Goal: Task Accomplishment & Management: Manage account settings

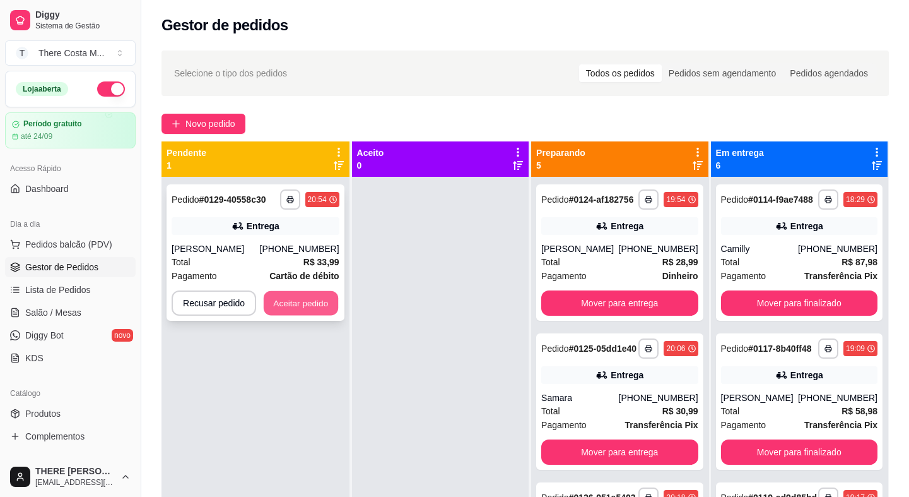
click at [302, 298] on button "Aceitar pedido" at bounding box center [301, 303] width 74 height 25
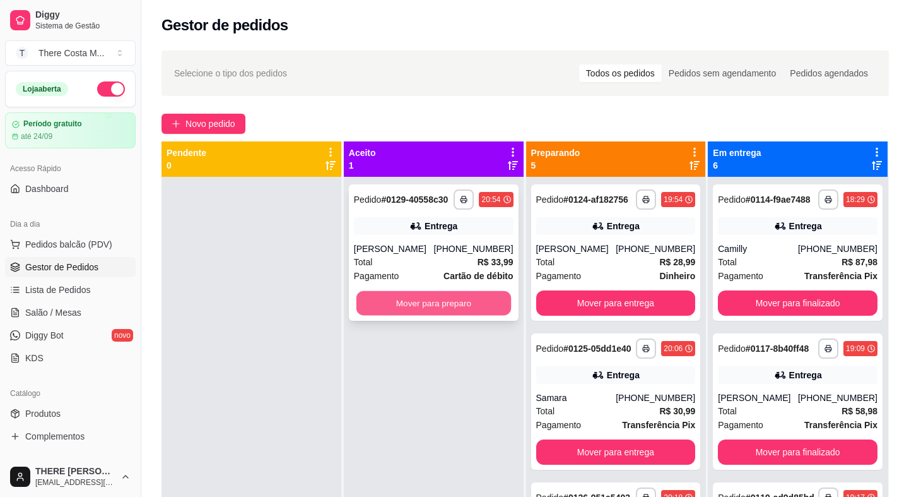
click at [439, 291] on button "Mover para preparo" at bounding box center [434, 303] width 155 height 25
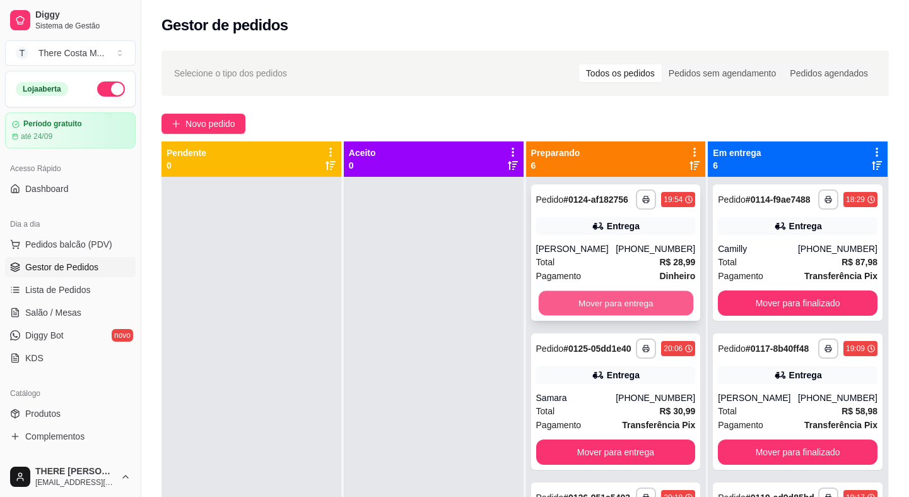
click at [651, 306] on button "Mover para entrega" at bounding box center [615, 303] width 155 height 25
click at [656, 316] on button "Mover para entrega" at bounding box center [616, 302] width 160 height 25
click at [658, 311] on button "Mover para entrega" at bounding box center [615, 303] width 155 height 25
click at [660, 302] on button "Mover para entrega" at bounding box center [616, 302] width 160 height 25
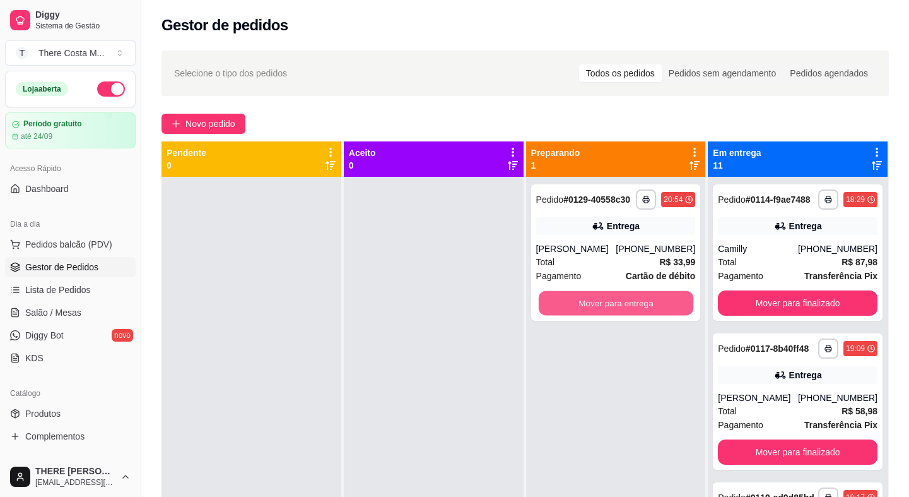
click at [660, 302] on button "Mover para entrega" at bounding box center [615, 303] width 155 height 25
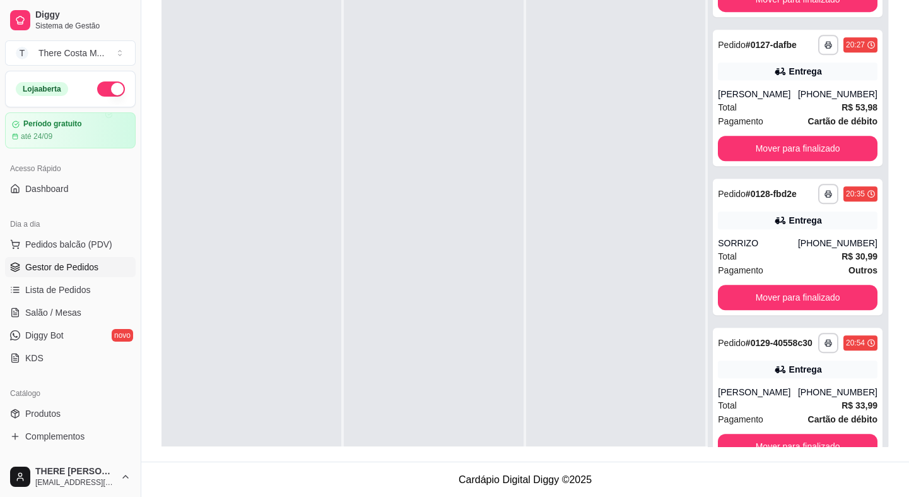
scroll to position [1383, 0]
click at [819, 333] on button "button" at bounding box center [829, 343] width 20 height 20
click at [789, 381] on button "IMPRESSORA" at bounding box center [779, 382] width 92 height 20
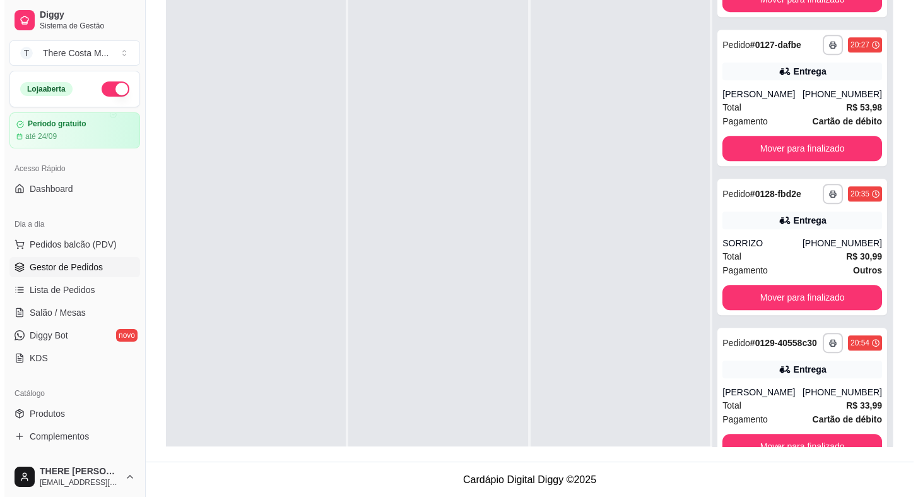
scroll to position [0, 0]
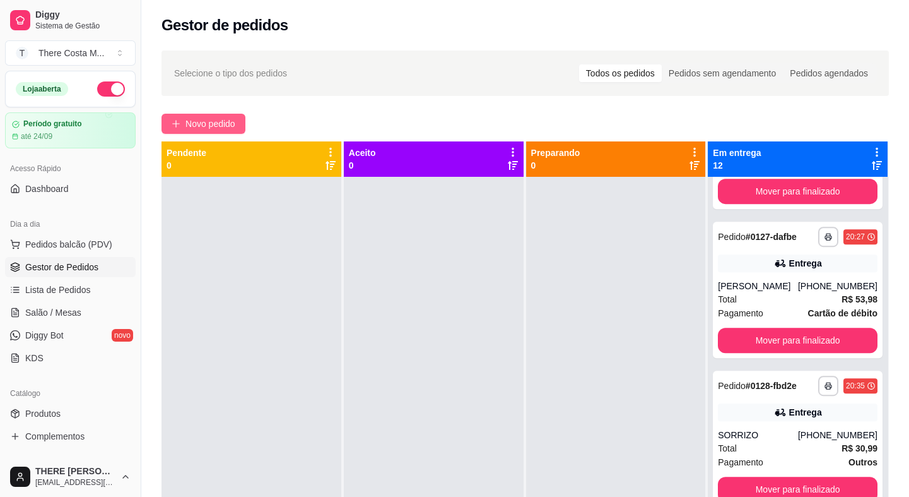
click at [184, 119] on button "Novo pedido" at bounding box center [204, 124] width 84 height 20
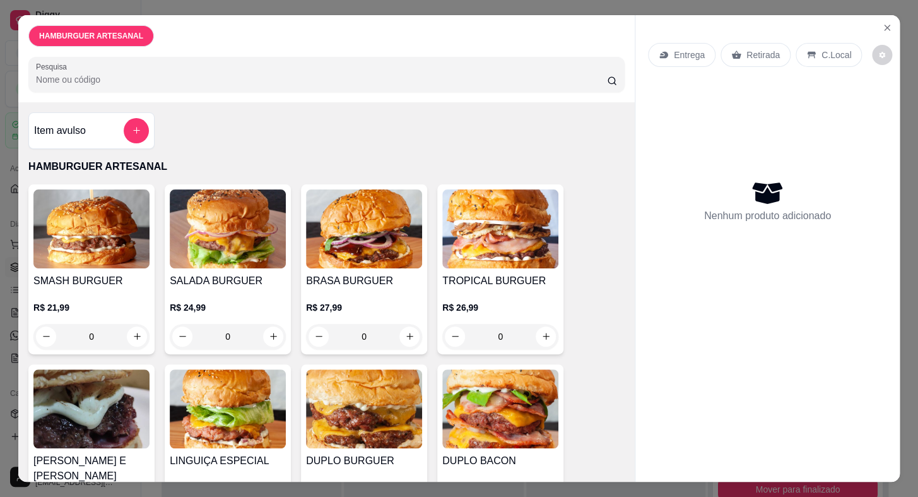
click at [165, 204] on div "SALADA BURGUER R$ 24,99 0" at bounding box center [228, 269] width 126 height 170
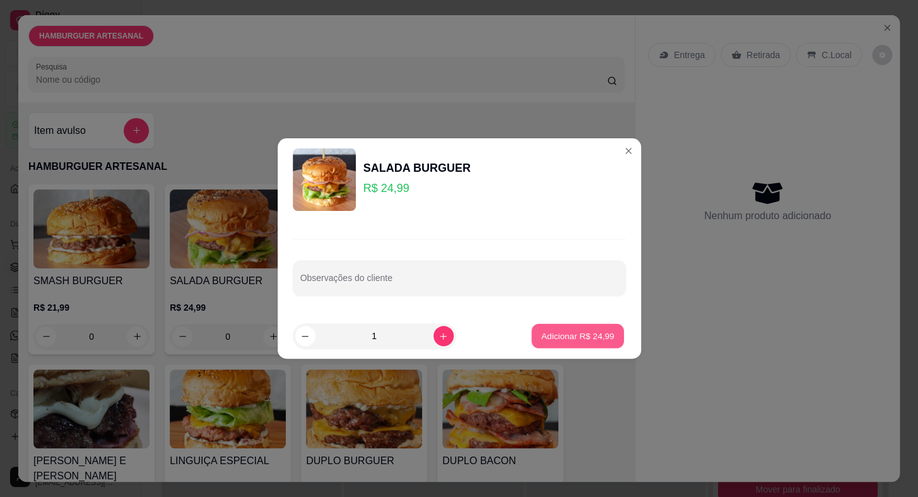
click at [559, 334] on p "Adicionar R$ 24,99" at bounding box center [577, 336] width 73 height 12
type input "1"
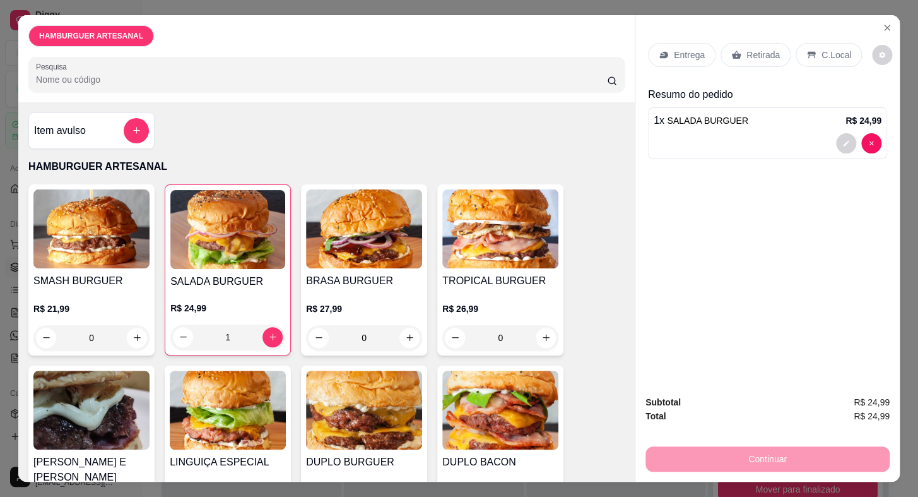
click at [682, 52] on p "Entrega" at bounding box center [689, 55] width 31 height 13
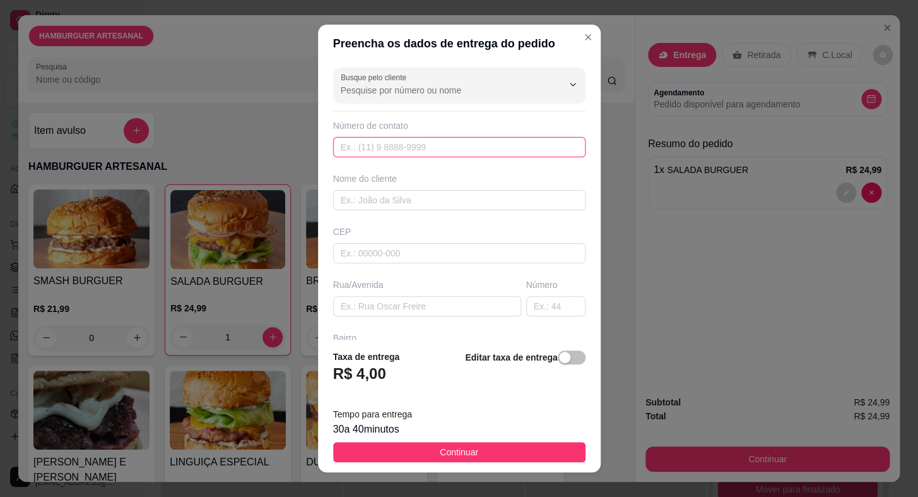
click at [364, 145] on input "text" at bounding box center [459, 147] width 252 height 20
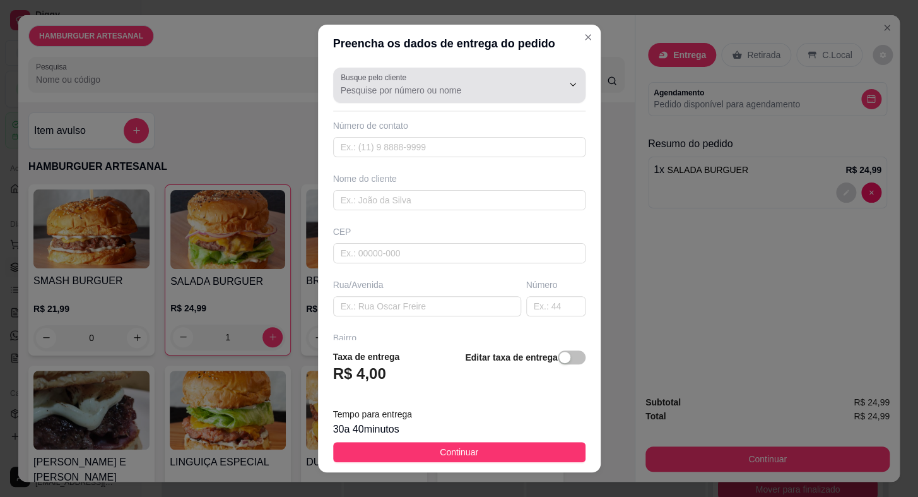
click at [411, 85] on input "Busque pelo cliente" at bounding box center [442, 90] width 202 height 13
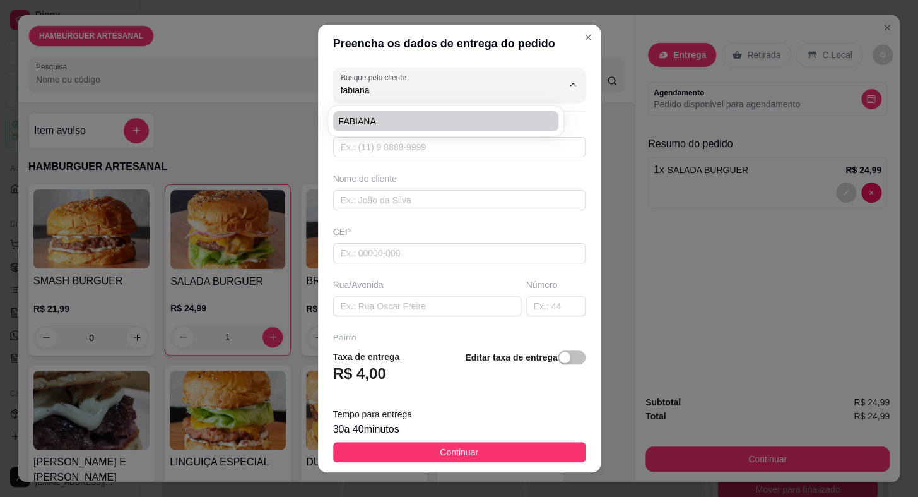
click at [364, 120] on span "FABIANA" at bounding box center [439, 121] width 203 height 13
type input "FABIANA"
type input "15996598701"
type input "FABIANA"
type input "[PERSON_NAME]"
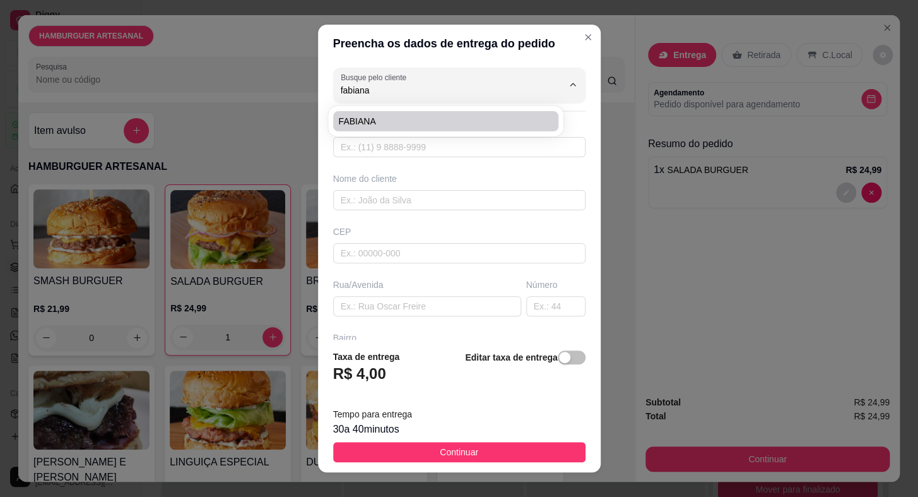
type input "107"
type input "VILA CRUZEIRO"
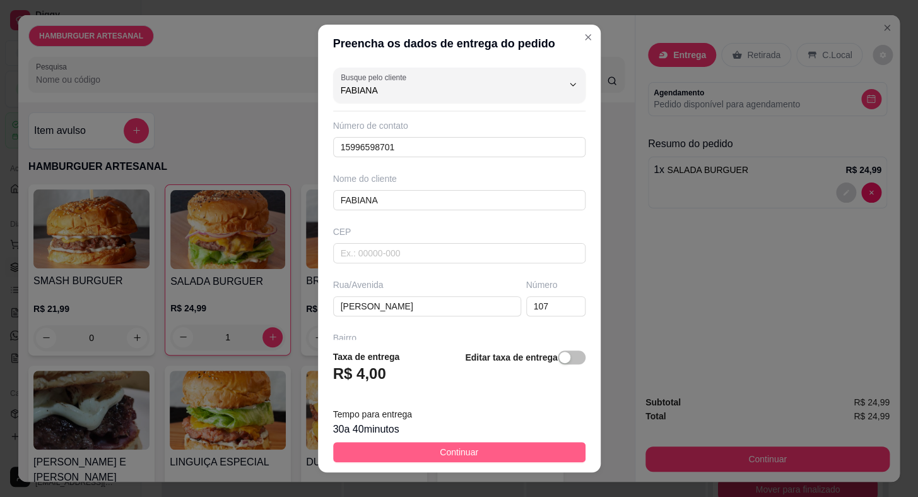
type input "FABIANA"
click at [437, 459] on button "Continuar" at bounding box center [459, 452] width 252 height 20
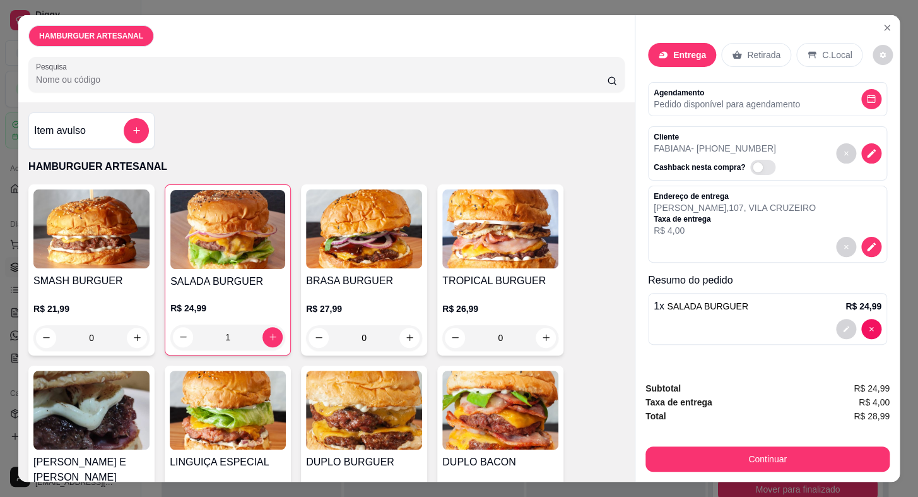
click at [3, 92] on div "HAMBURGUER ARTESANAL Pesquisa Item avulso HAMBURGUER ARTESANAL SMASH BURGUER R$…" at bounding box center [459, 248] width 918 height 497
click at [884, 18] on button "Close" at bounding box center [887, 28] width 20 height 20
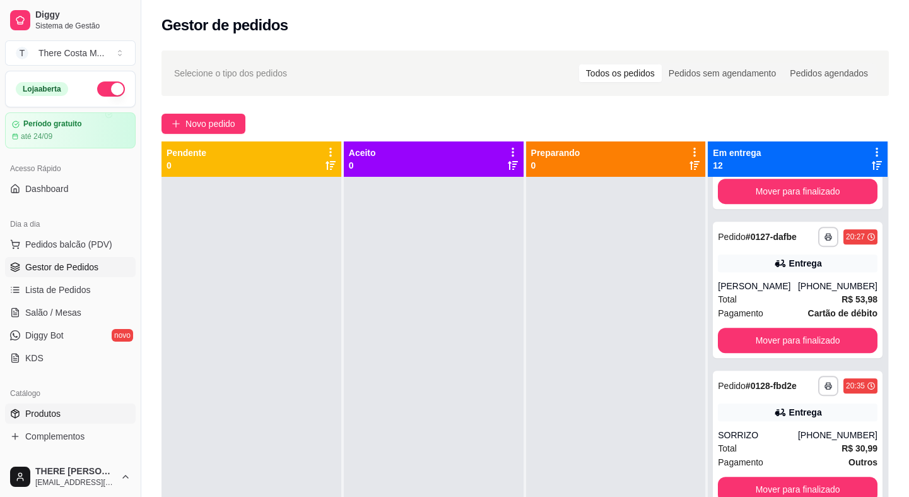
click at [50, 410] on span "Produtos" at bounding box center [42, 413] width 35 height 13
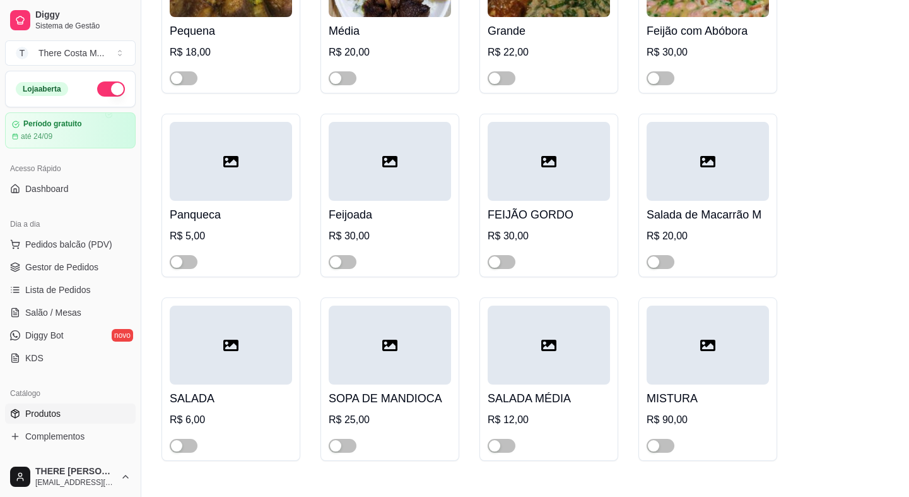
scroll to position [516, 0]
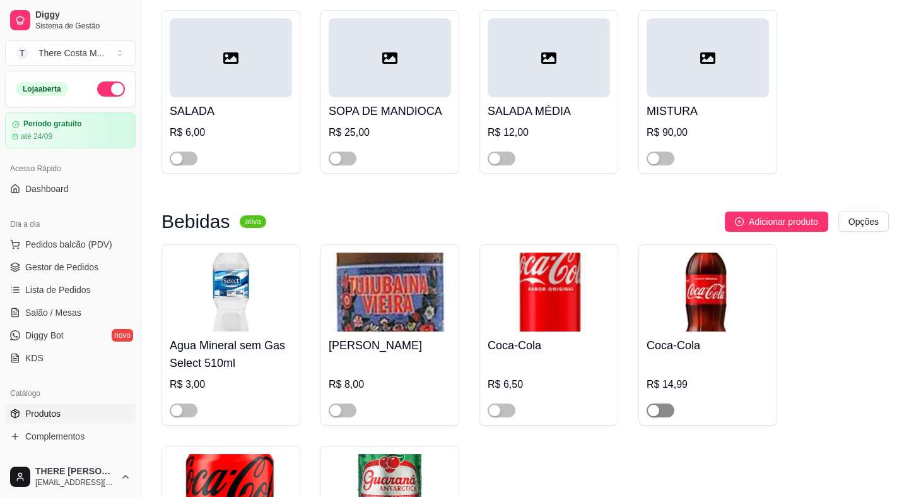
click at [668, 415] on span "button" at bounding box center [661, 410] width 28 height 14
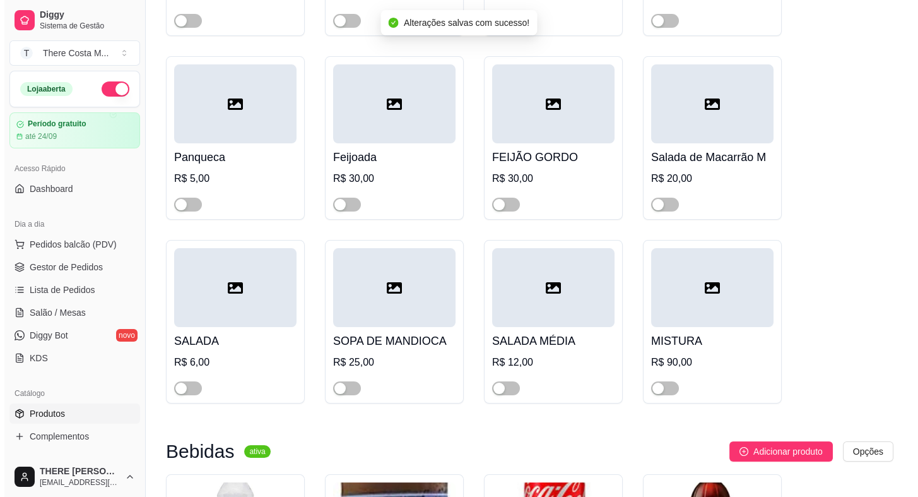
scroll to position [0, 0]
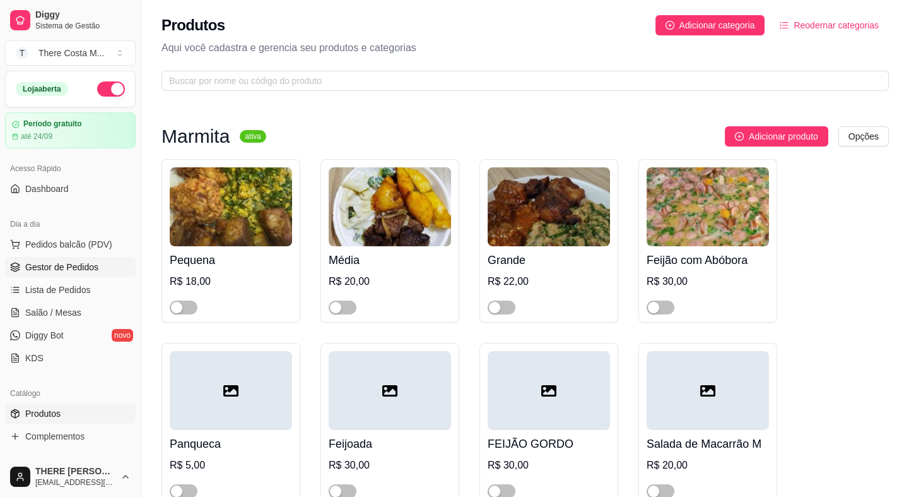
click at [49, 264] on span "Gestor de Pedidos" at bounding box center [61, 267] width 73 height 13
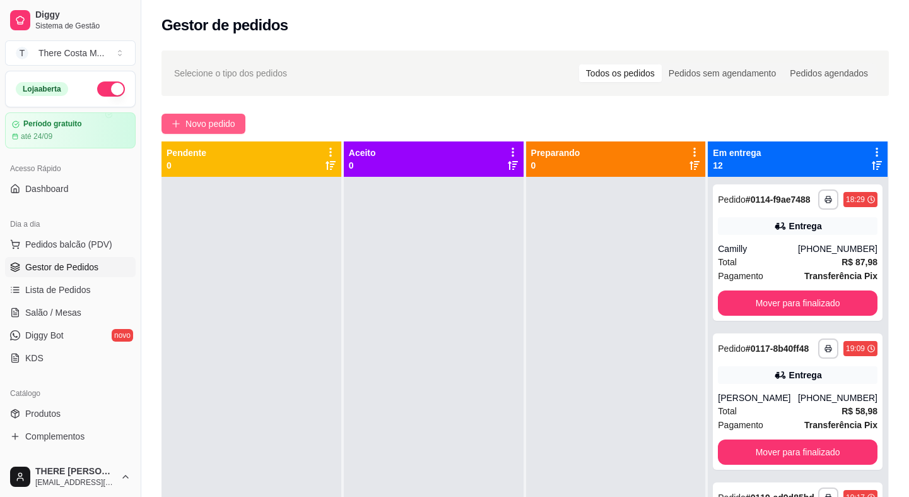
click at [198, 121] on span "Novo pedido" at bounding box center [211, 124] width 50 height 14
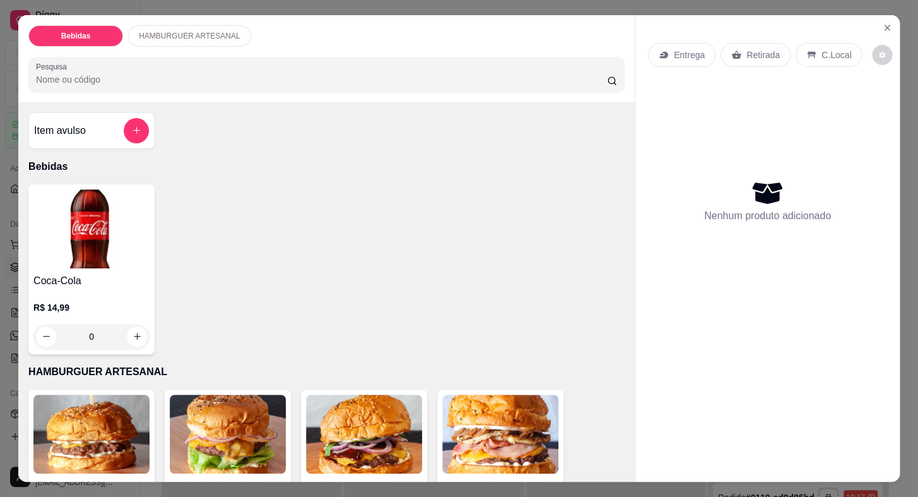
click at [81, 254] on img at bounding box center [91, 228] width 116 height 79
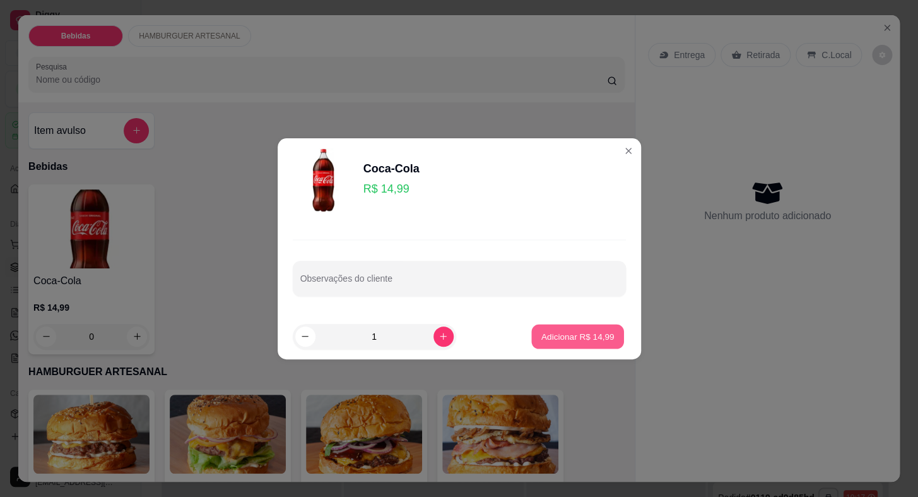
click at [532, 340] on button "Adicionar R$ 14,99" at bounding box center [578, 336] width 93 height 25
type input "1"
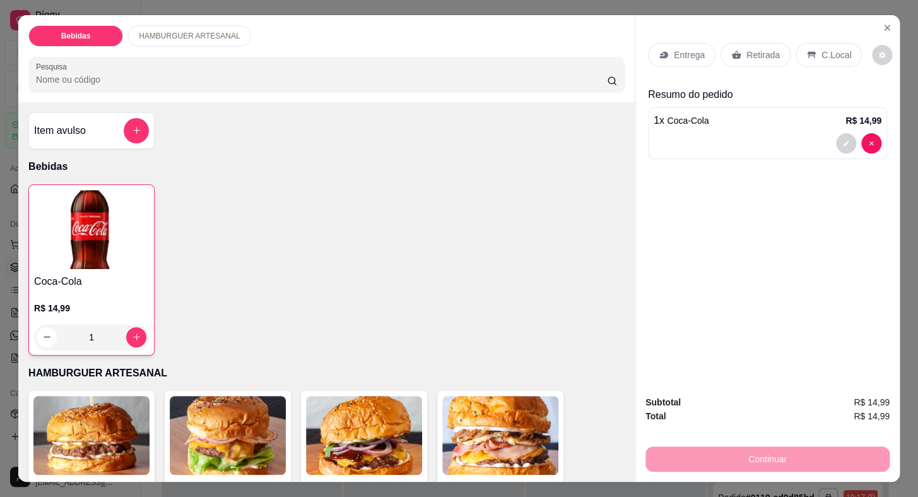
scroll to position [172, 0]
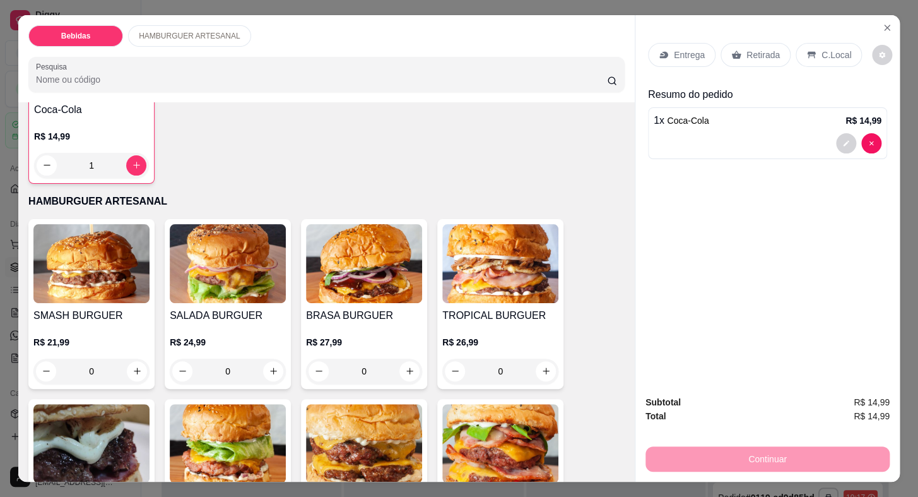
click at [238, 285] on img at bounding box center [228, 263] width 116 height 79
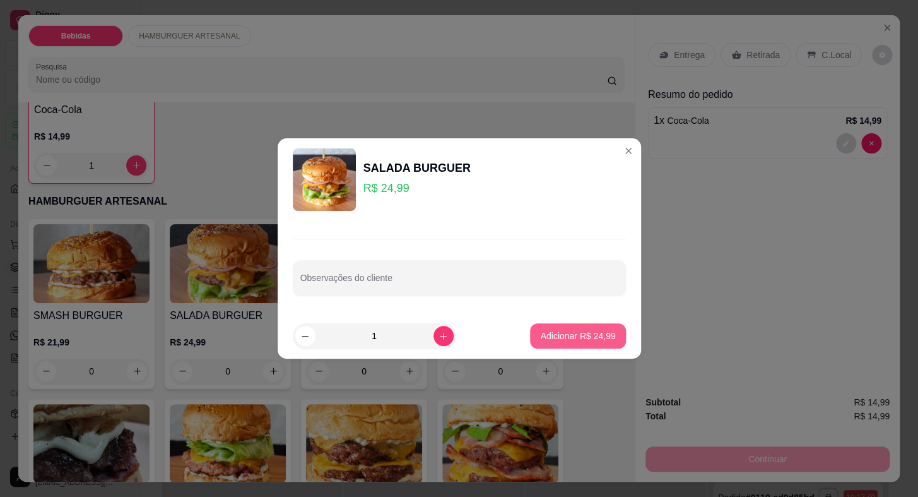
click at [559, 340] on p "Adicionar R$ 24,99" at bounding box center [577, 335] width 75 height 13
type input "1"
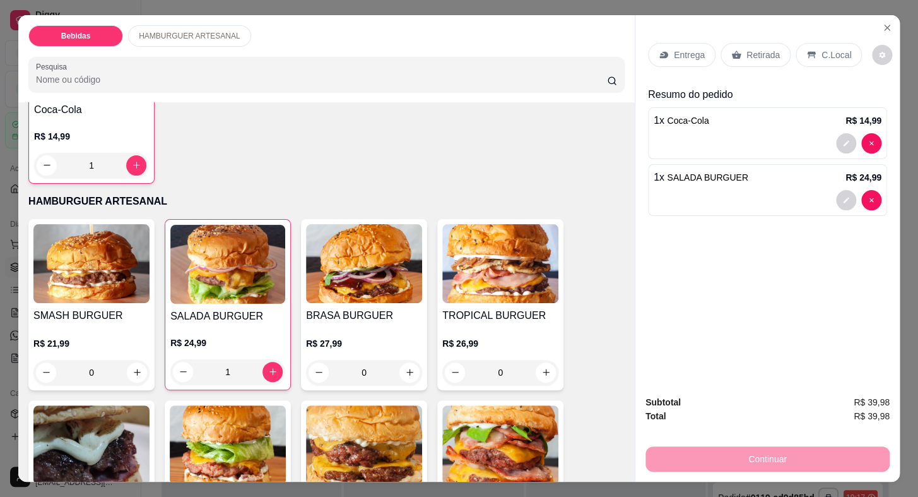
click at [682, 50] on p "Entrega" at bounding box center [689, 55] width 31 height 13
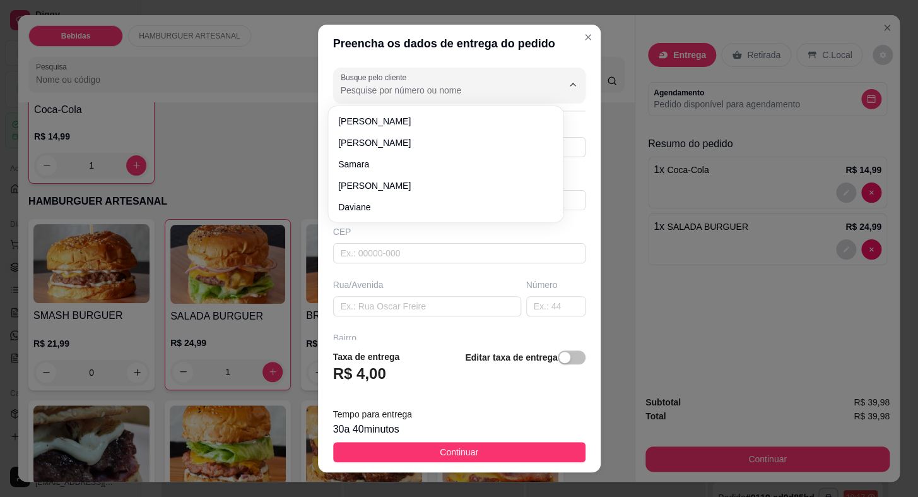
click at [394, 91] on input "Busque pelo cliente" at bounding box center [442, 90] width 202 height 13
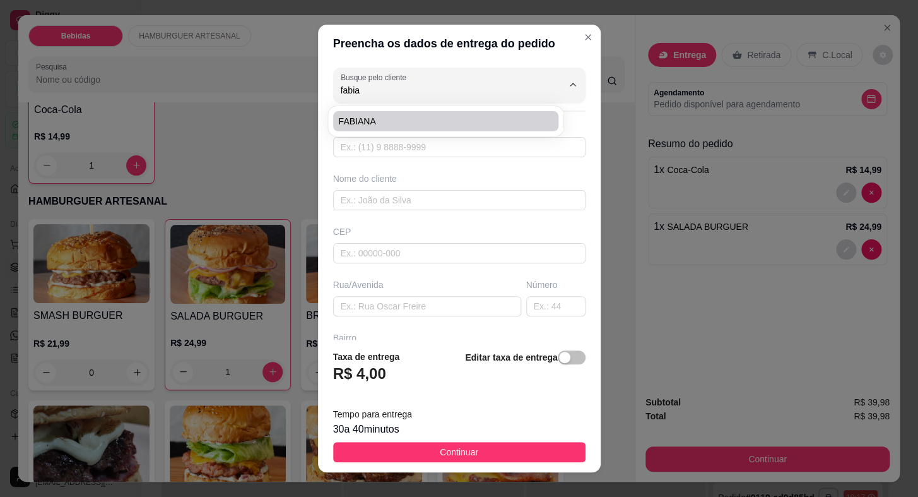
click at [398, 120] on span "FABIANA" at bounding box center [439, 121] width 203 height 13
type input "FABIANA"
type input "15996598701"
type input "FABIANA"
type input "[PERSON_NAME]"
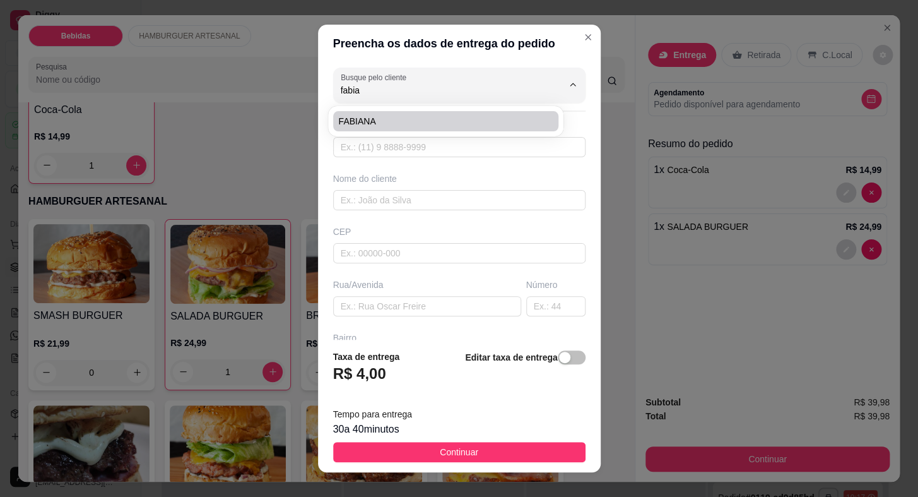
type input "107"
type input "VILA CRUZEIRO"
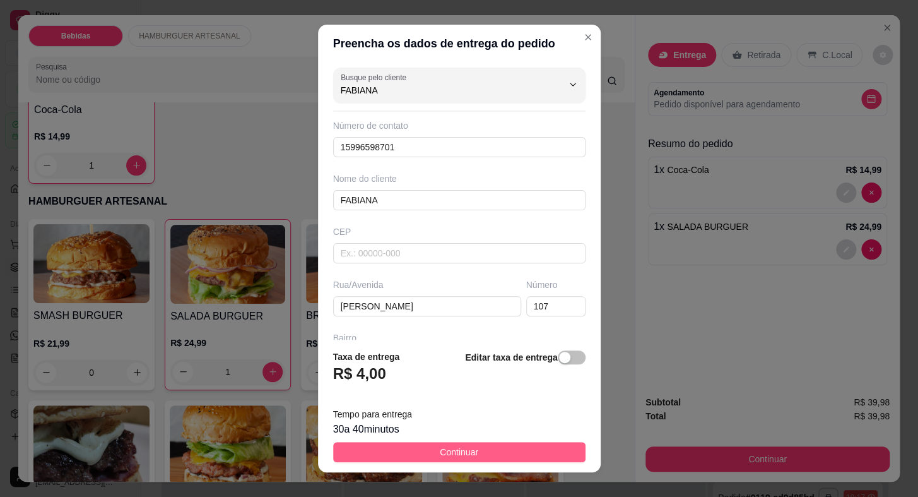
type input "FABIANA"
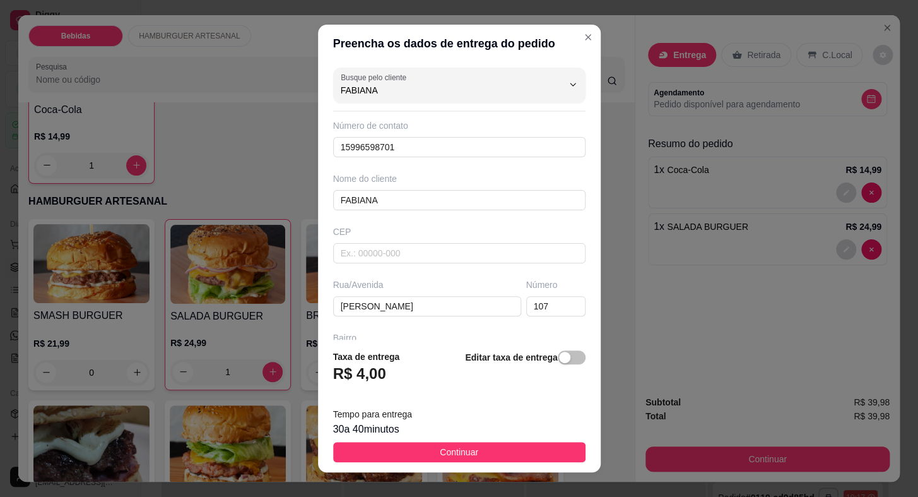
click at [473, 454] on button "Continuar" at bounding box center [459, 452] width 252 height 20
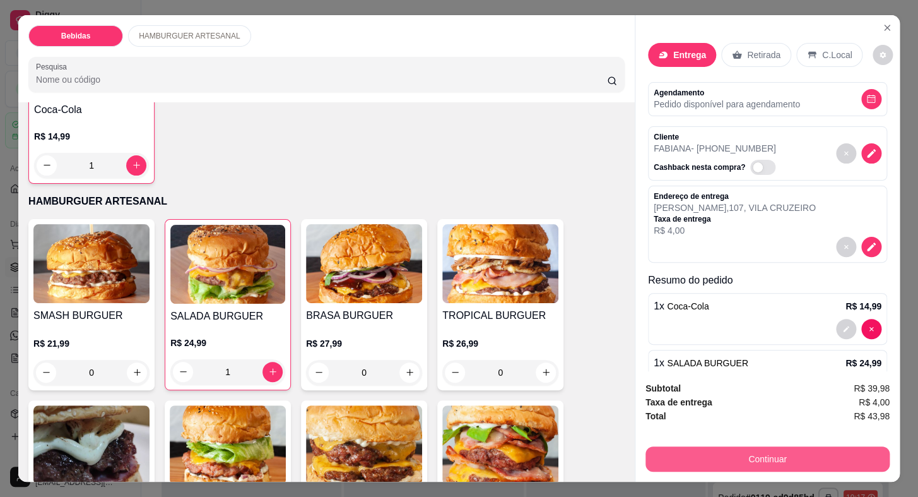
click at [749, 447] on button "Continuar" at bounding box center [768, 458] width 244 height 25
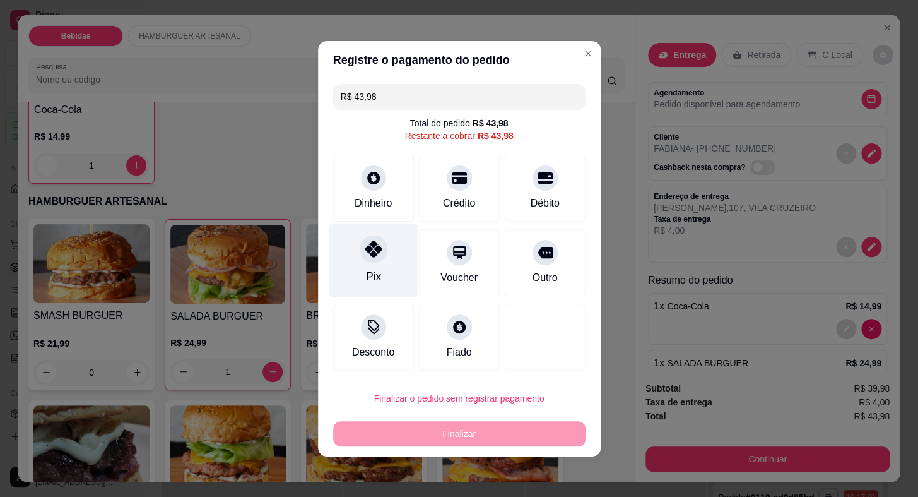
click at [360, 252] on div at bounding box center [374, 249] width 28 height 28
type input "R$ 0,00"
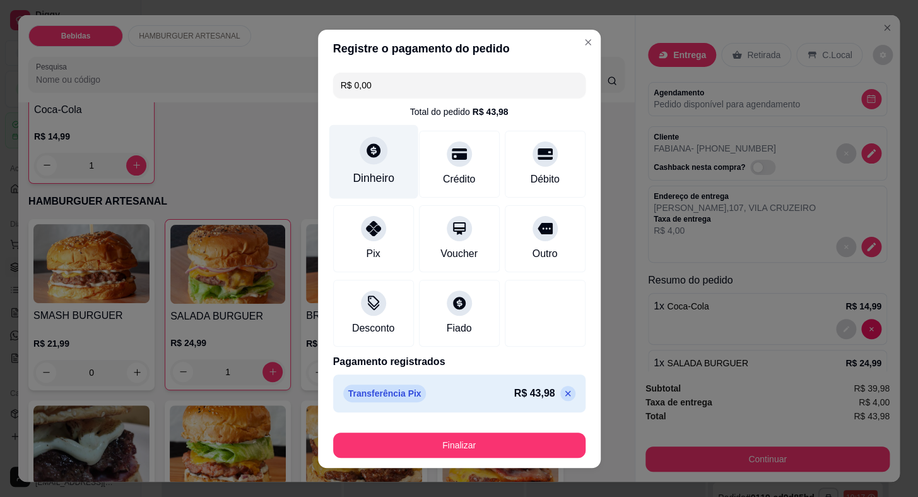
click at [376, 165] on div "Dinheiro" at bounding box center [373, 161] width 89 height 74
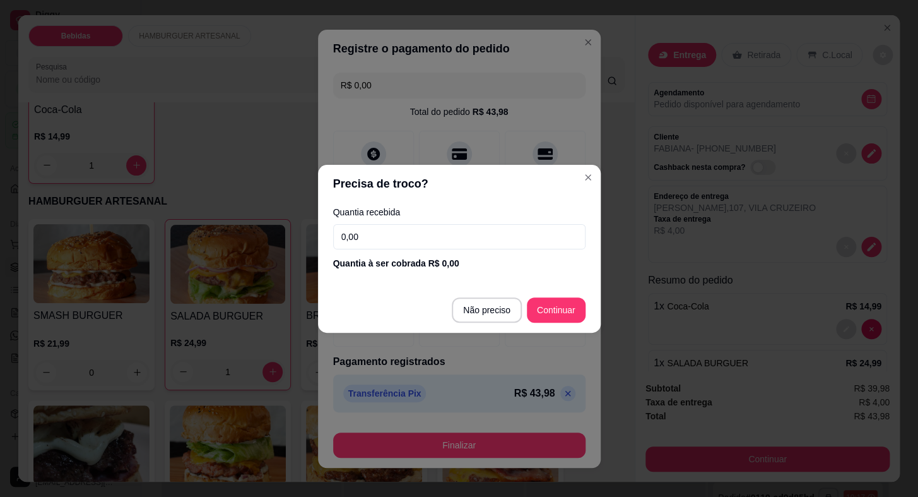
click at [396, 238] on input "0,00" at bounding box center [459, 236] width 252 height 25
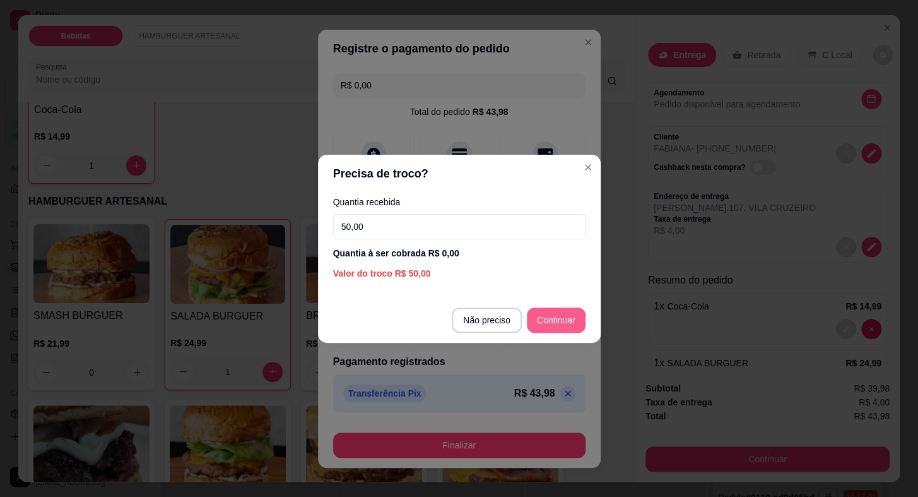
type input "50,00"
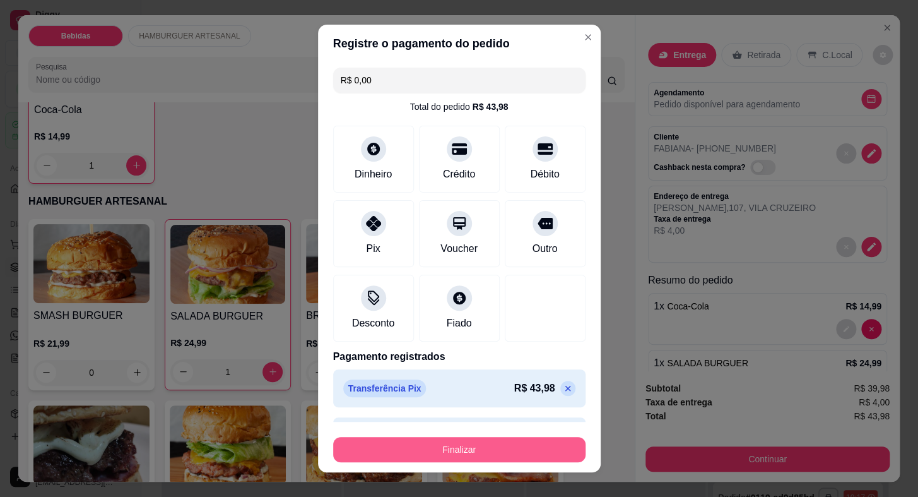
click at [506, 439] on button "Finalizar" at bounding box center [459, 449] width 252 height 25
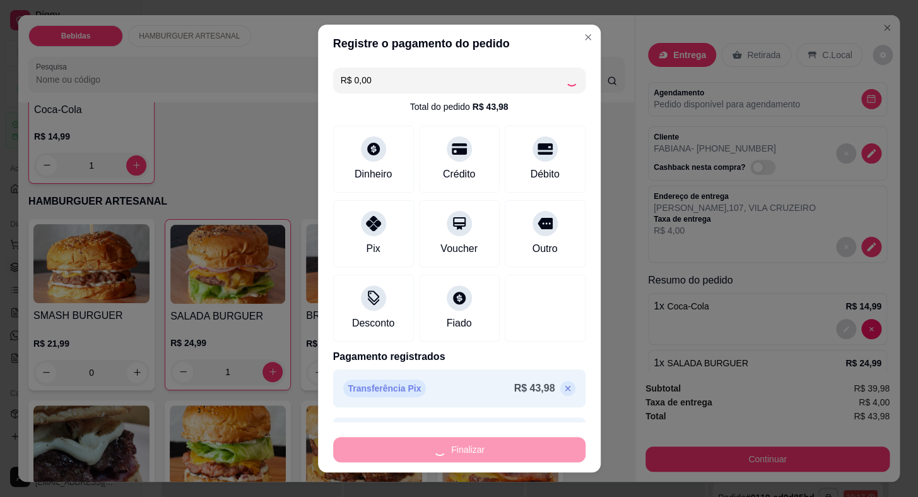
type input "0"
type input "-R$ 43,98"
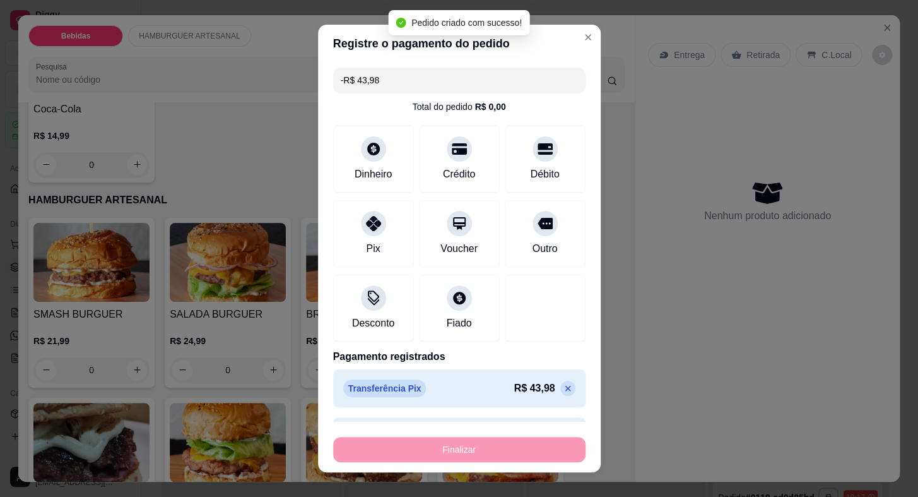
scroll to position [171, 0]
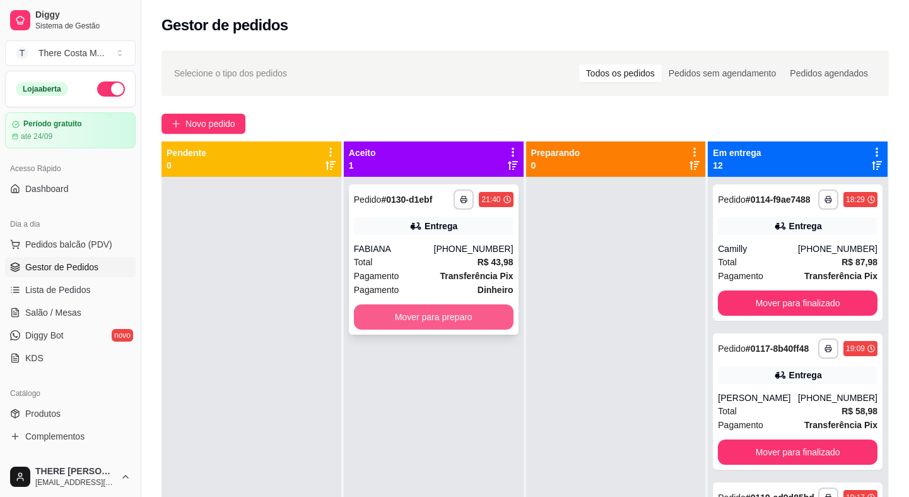
click at [460, 317] on button "Mover para preparo" at bounding box center [434, 316] width 160 height 25
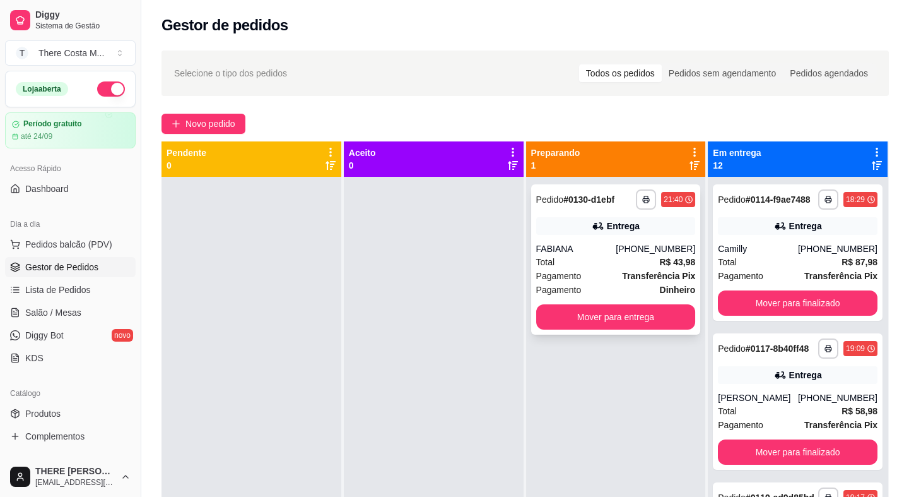
click at [603, 273] on div "Pagamento Transferência Pix" at bounding box center [616, 276] width 160 height 14
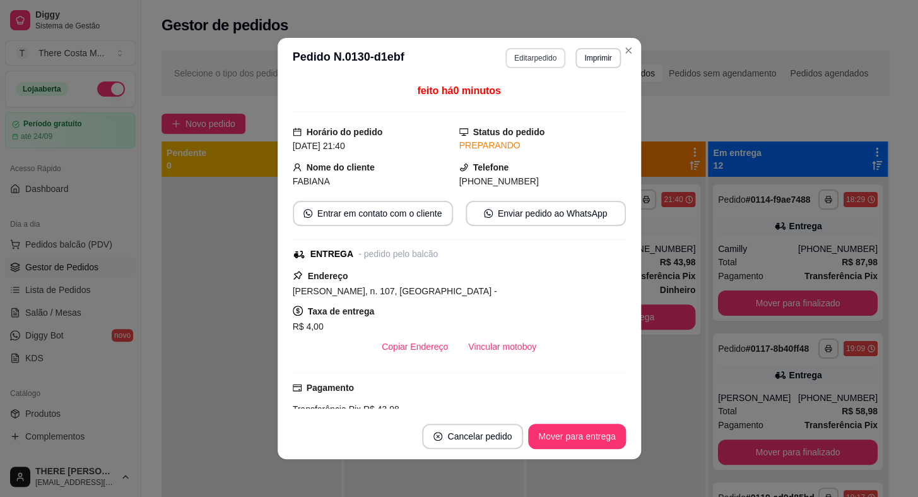
click at [514, 67] on button "Editar pedido" at bounding box center [536, 58] width 60 height 20
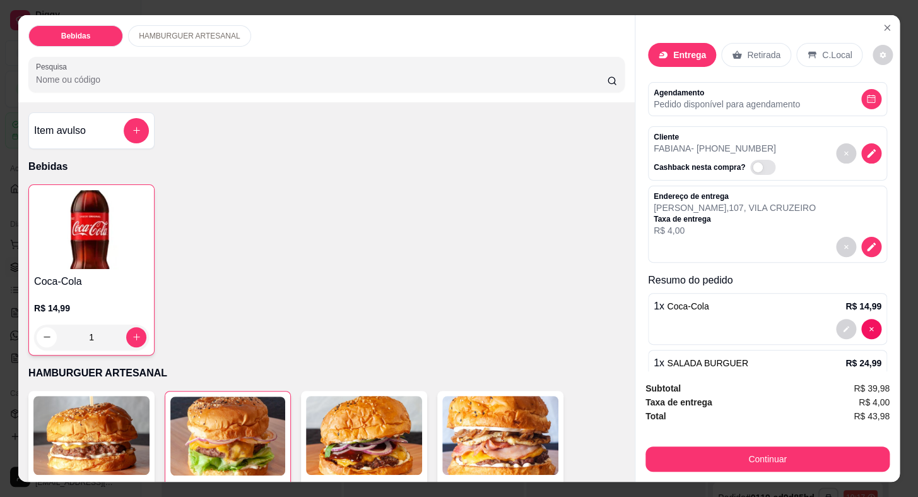
scroll to position [30, 0]
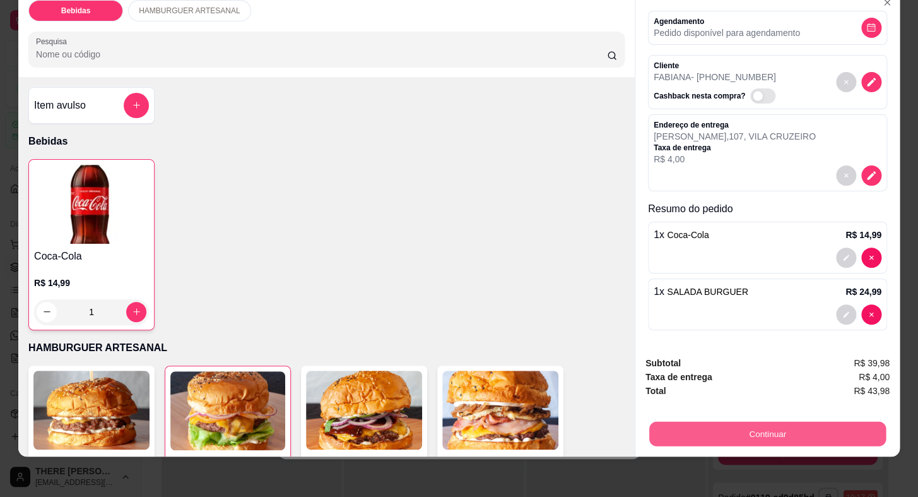
click at [724, 422] on button "Continuar" at bounding box center [767, 434] width 237 height 25
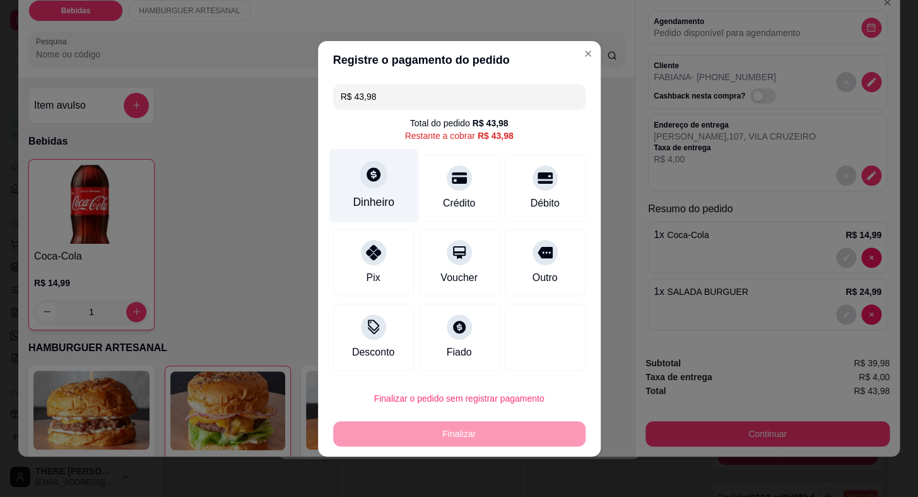
click at [369, 188] on div "Dinheiro" at bounding box center [373, 185] width 89 height 74
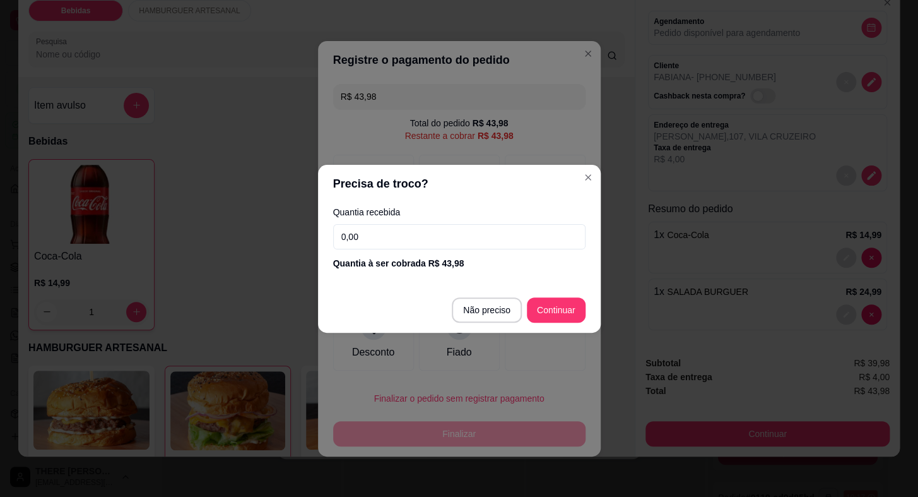
click at [391, 242] on input "0,00" at bounding box center [459, 236] width 252 height 25
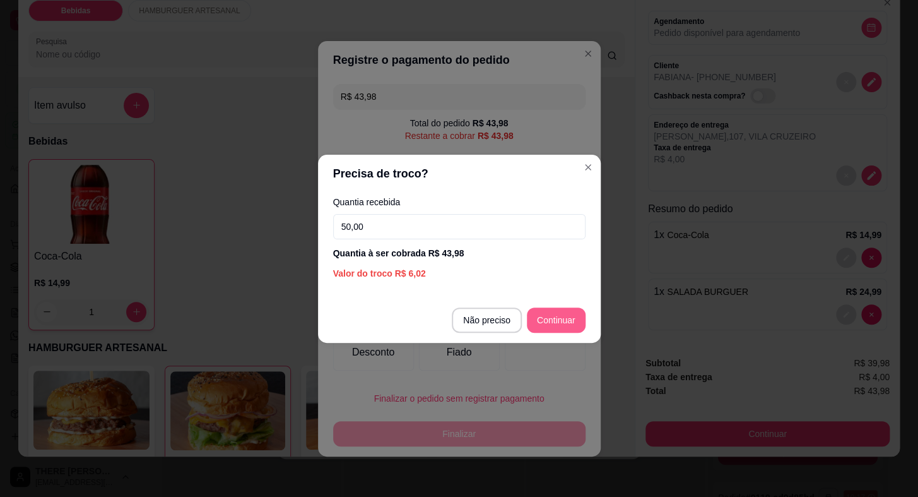
type input "50,00"
type input "R$ 0,00"
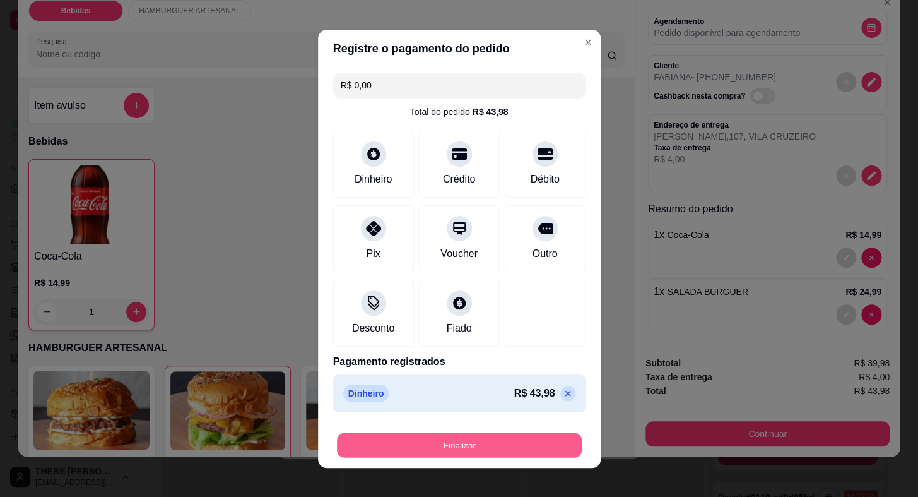
click at [506, 451] on button "Finalizar" at bounding box center [459, 444] width 245 height 25
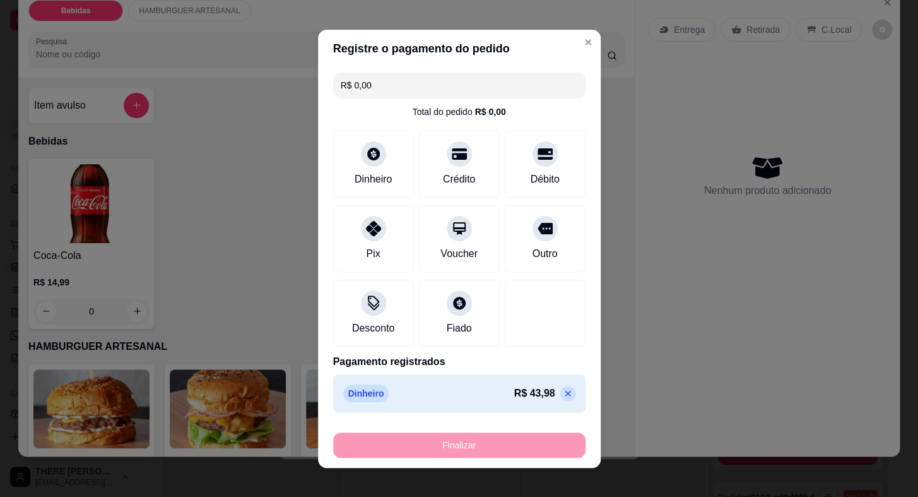
type input "0"
type input "-R$ 43,98"
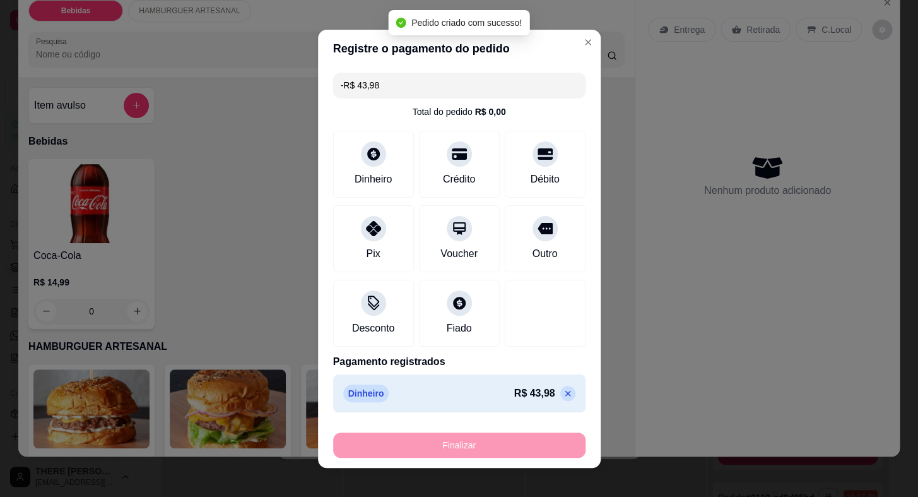
scroll to position [0, 0]
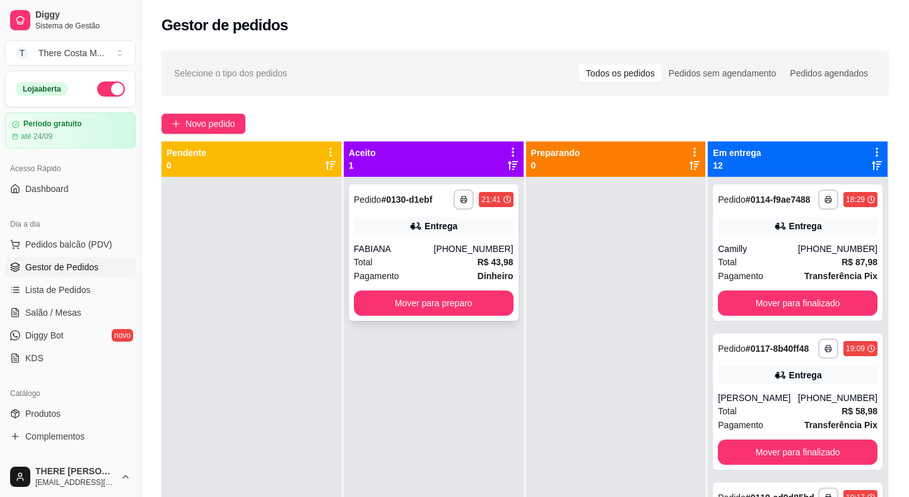
click at [458, 253] on div "[PHONE_NUMBER]" at bounding box center [474, 248] width 80 height 13
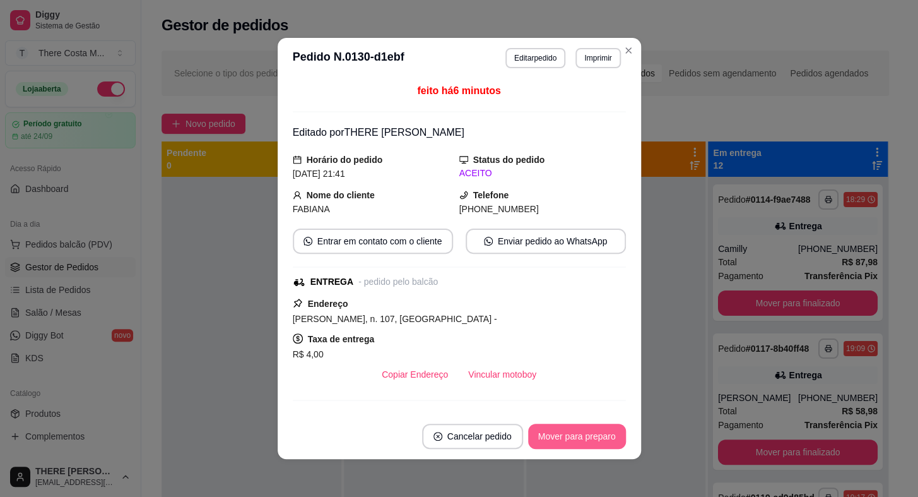
click at [589, 441] on button "Mover para preparo" at bounding box center [577, 435] width 98 height 25
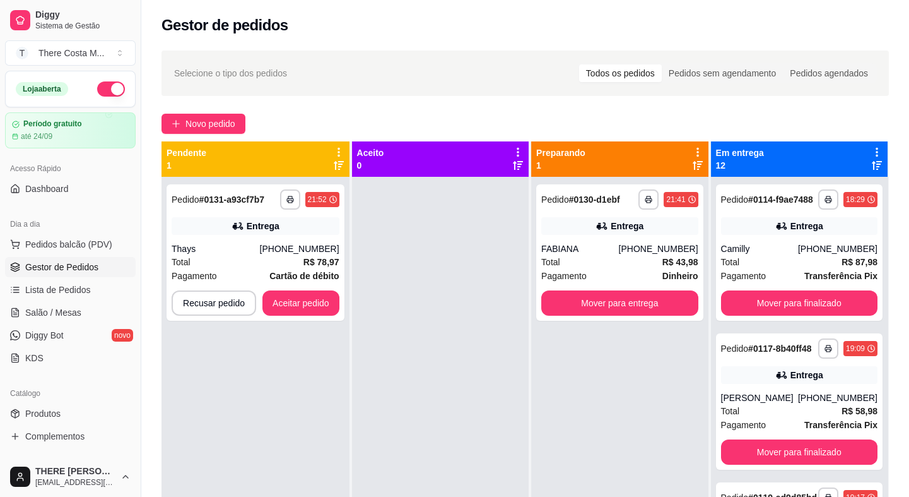
click at [659, 367] on div "**********" at bounding box center [619, 425] width 177 height 497
click at [645, 307] on button "Mover para entrega" at bounding box center [619, 302] width 157 height 25
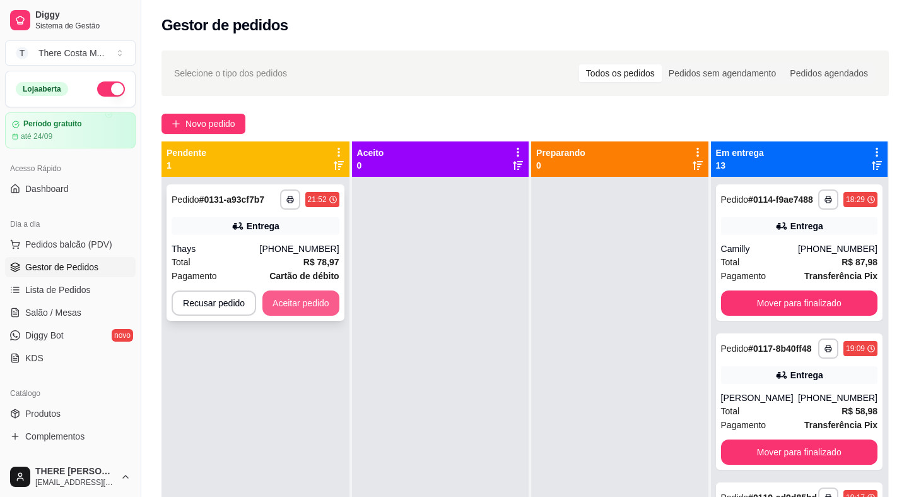
click at [305, 309] on button "Aceitar pedido" at bounding box center [301, 302] width 77 height 25
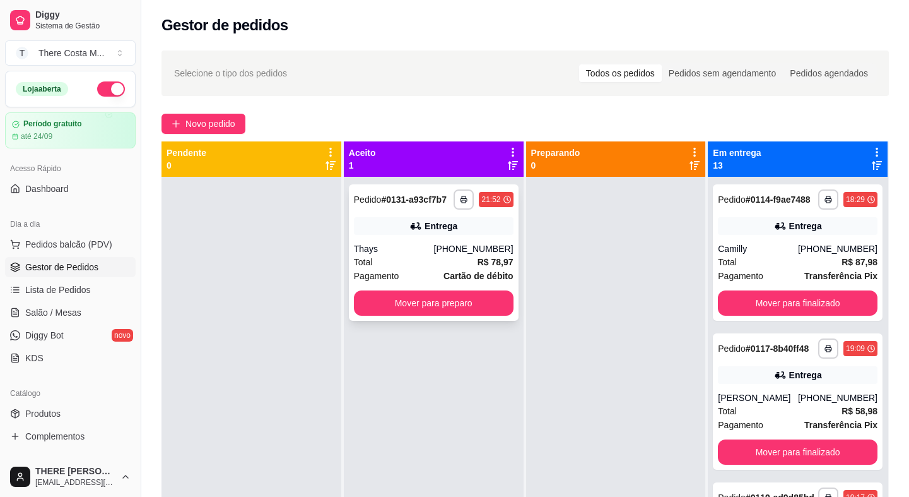
click at [459, 246] on div "[PHONE_NUMBER]" at bounding box center [474, 248] width 80 height 13
click at [470, 311] on button "Mover para preparo" at bounding box center [434, 303] width 155 height 25
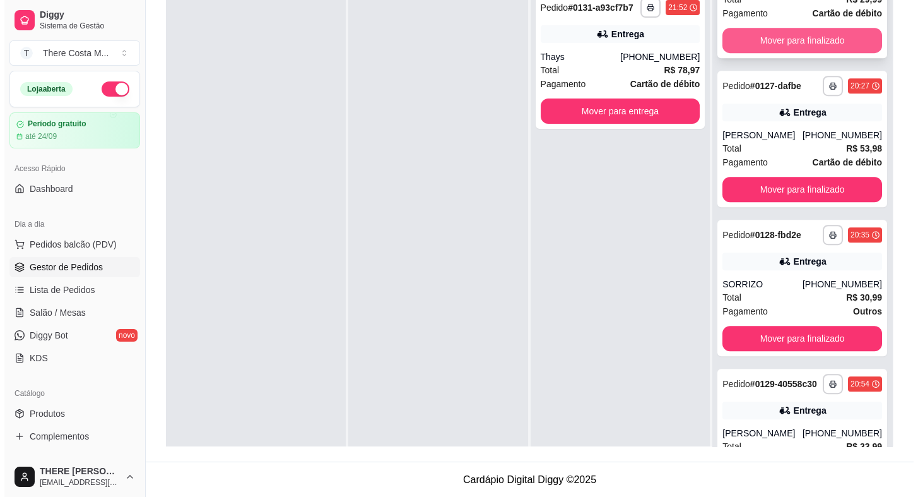
scroll to position [1532, 0]
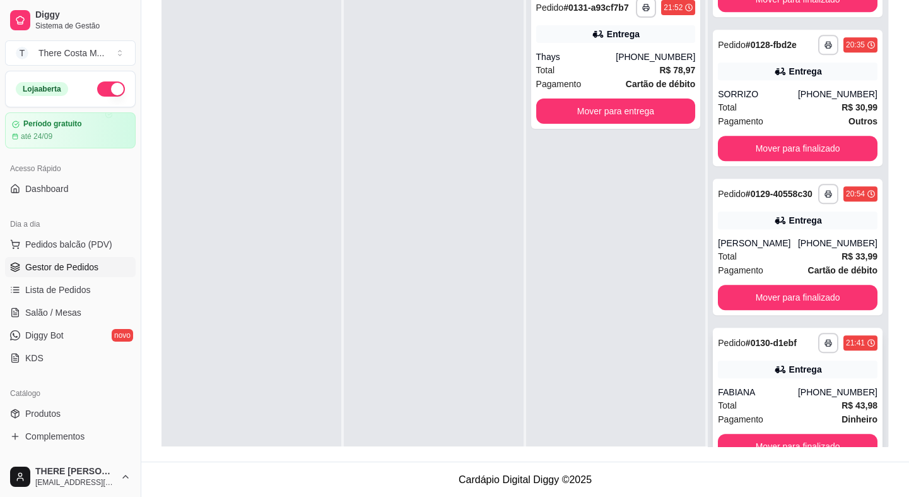
click at [789, 412] on div "Pagamento Dinheiro" at bounding box center [798, 419] width 160 height 14
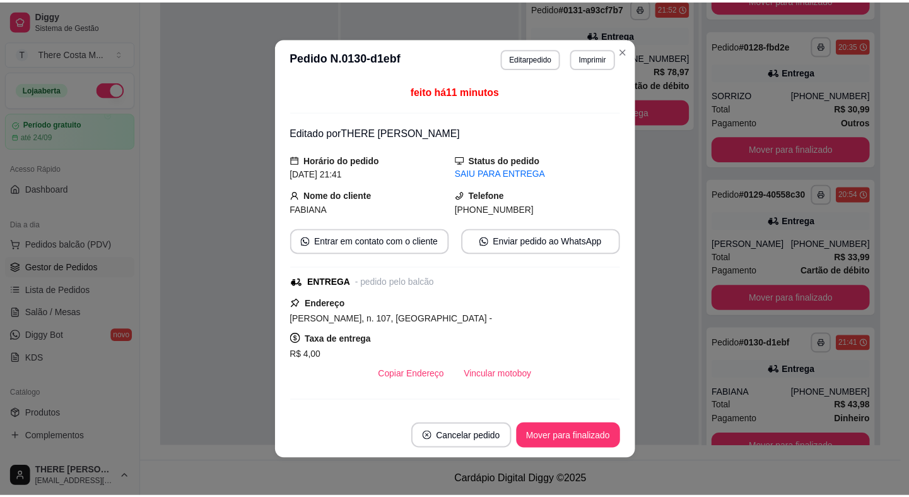
scroll to position [221, 0]
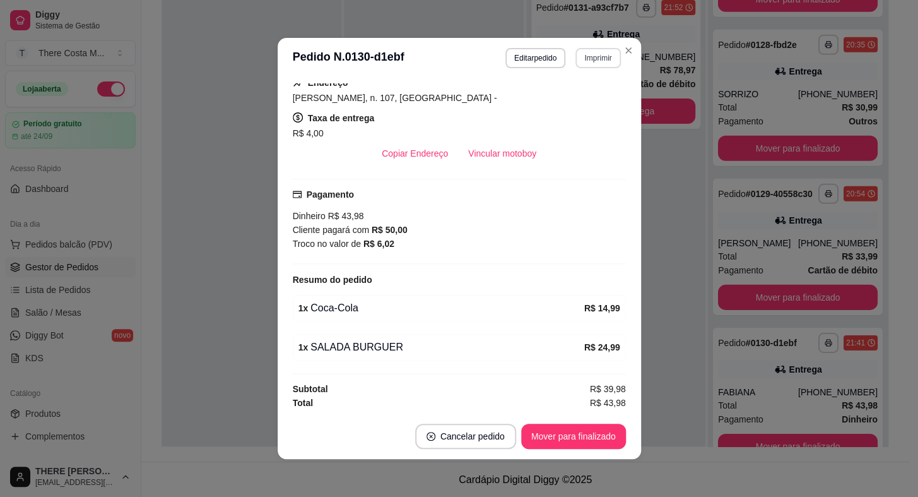
click at [577, 60] on button "Imprimir" at bounding box center [598, 58] width 45 height 20
click at [577, 109] on button "IMPRESSORA" at bounding box center [571, 103] width 88 height 20
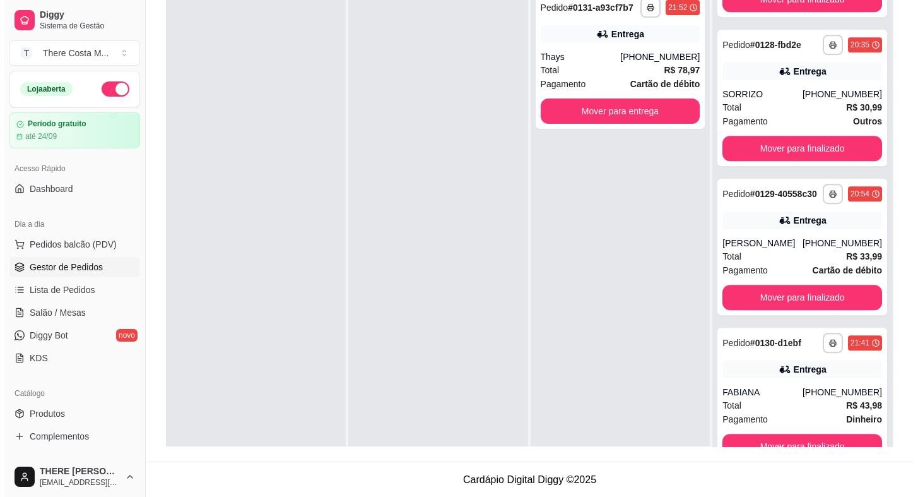
scroll to position [0, 0]
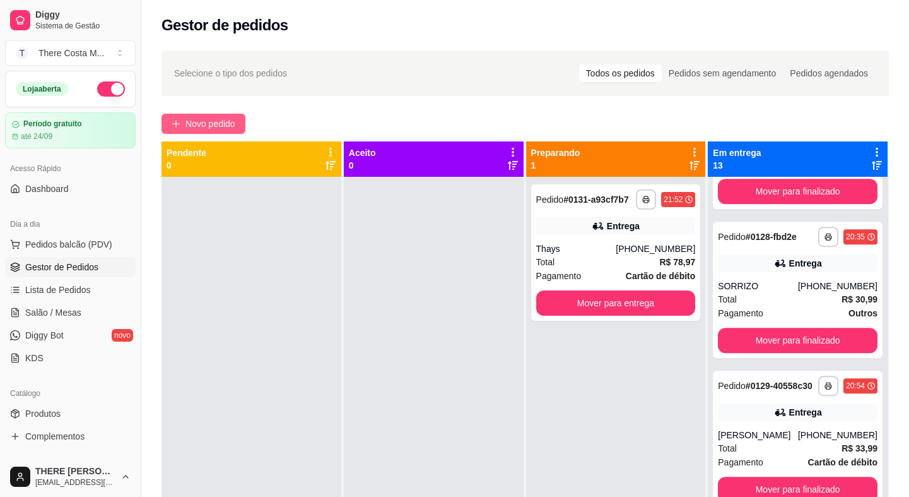
click at [219, 124] on span "Novo pedido" at bounding box center [211, 124] width 50 height 14
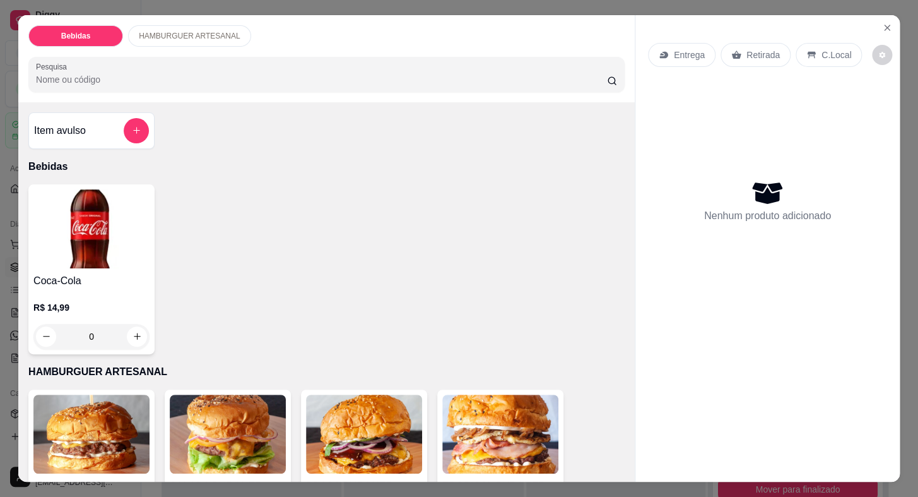
click at [683, 56] on p "Entrega" at bounding box center [689, 55] width 31 height 13
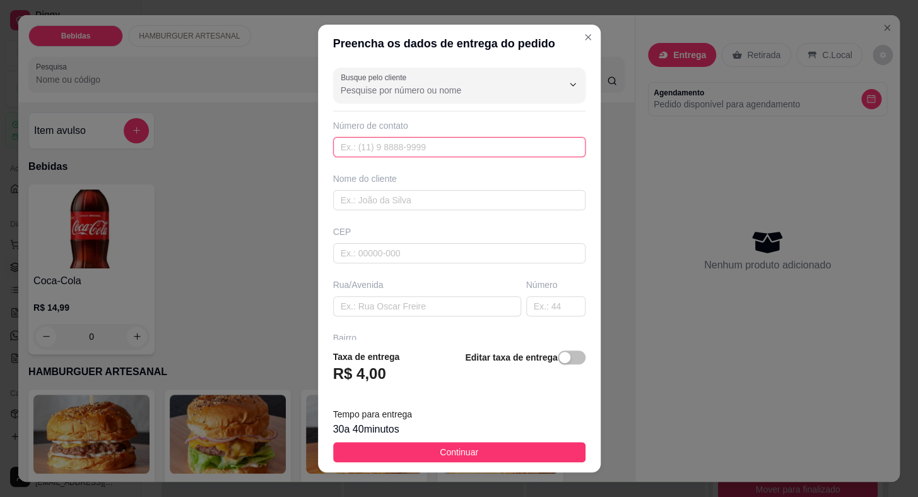
click at [389, 145] on input "text" at bounding box center [459, 147] width 252 height 20
paste input "[PHONE_NUMBER]"
type input "[PHONE_NUMBER]"
click at [391, 191] on input "text" at bounding box center [459, 200] width 252 height 20
type input "r"
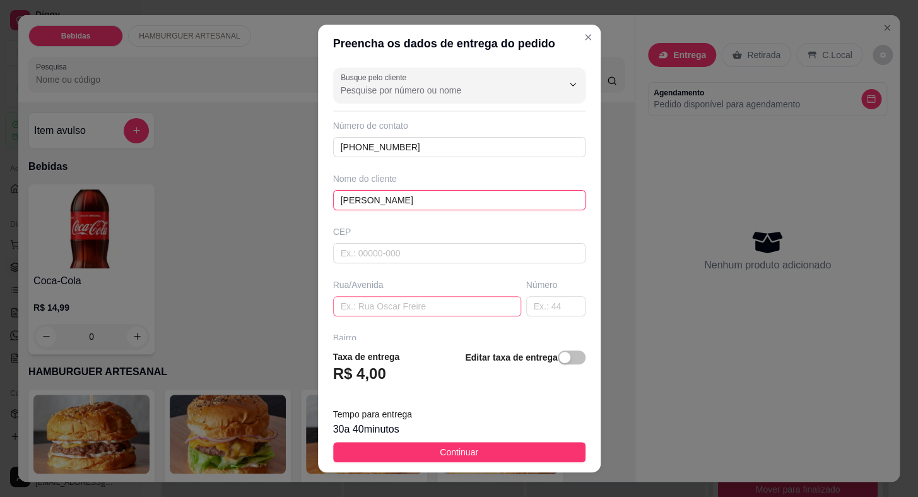
type input "[PERSON_NAME]"
click at [373, 307] on input "text" at bounding box center [427, 306] width 188 height 20
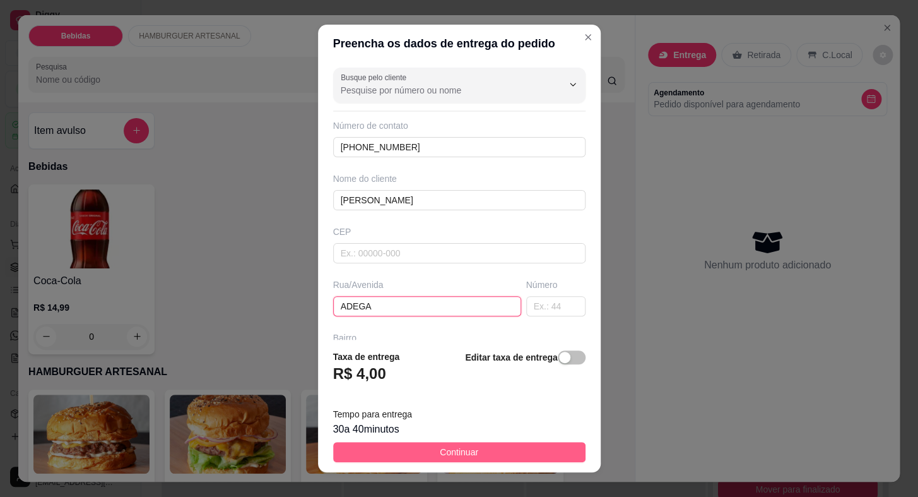
type input "ADEGA"
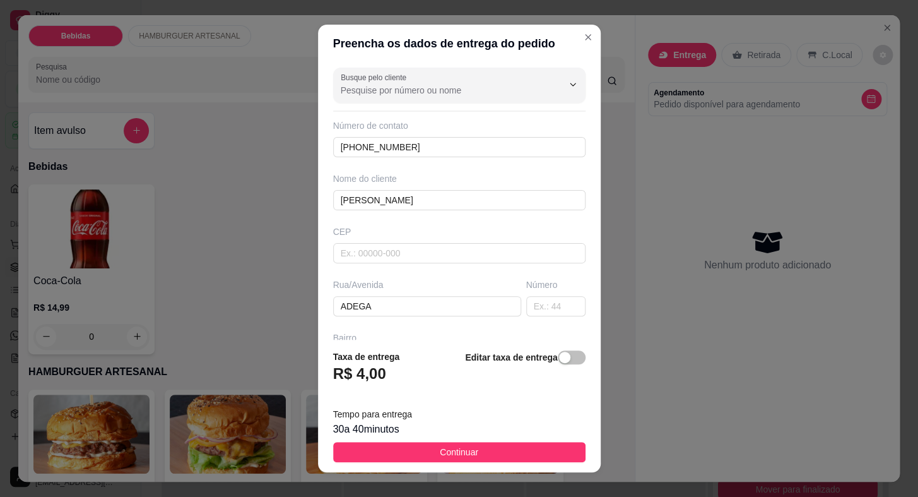
click at [406, 454] on button "Continuar" at bounding box center [459, 452] width 252 height 20
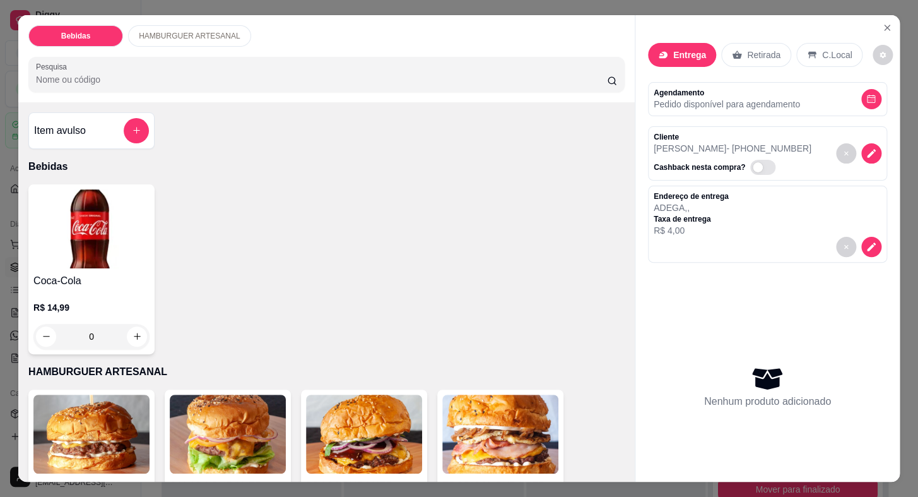
scroll to position [57, 0]
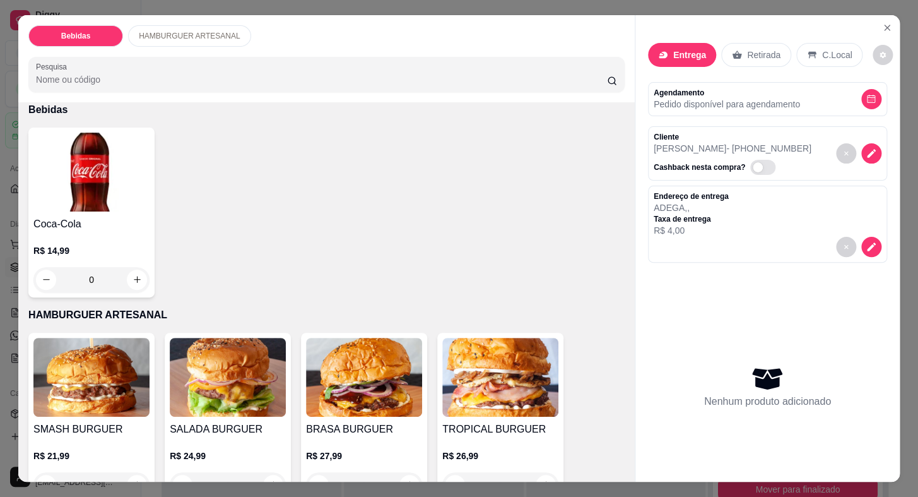
click at [93, 398] on img at bounding box center [91, 377] width 116 height 79
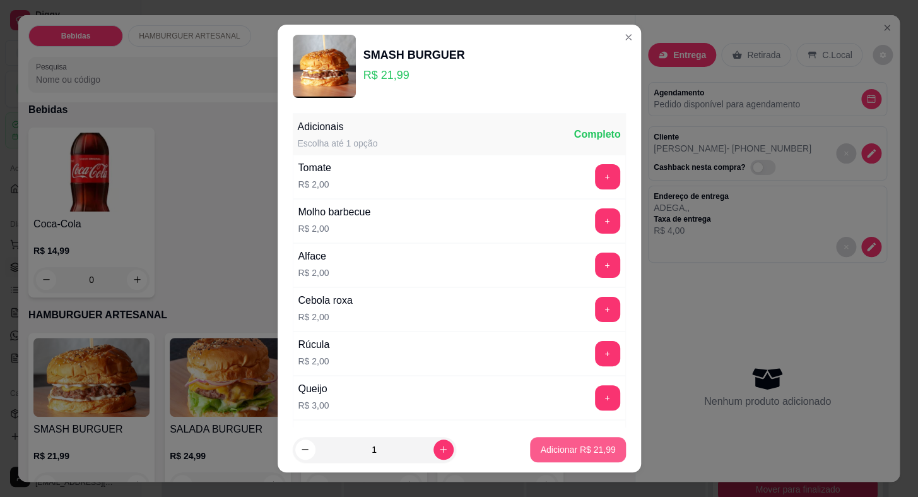
click at [575, 447] on p "Adicionar R$ 21,99" at bounding box center [577, 449] width 75 height 13
type input "1"
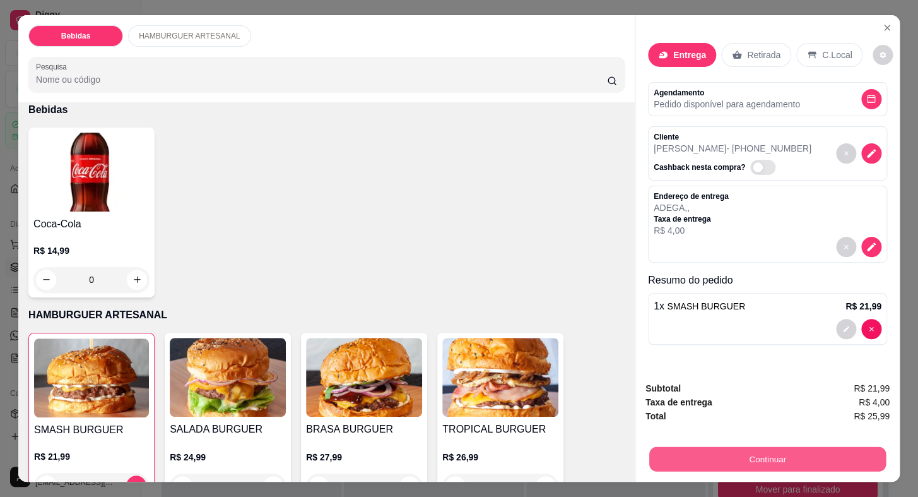
click at [710, 447] on button "Continuar" at bounding box center [767, 459] width 237 height 25
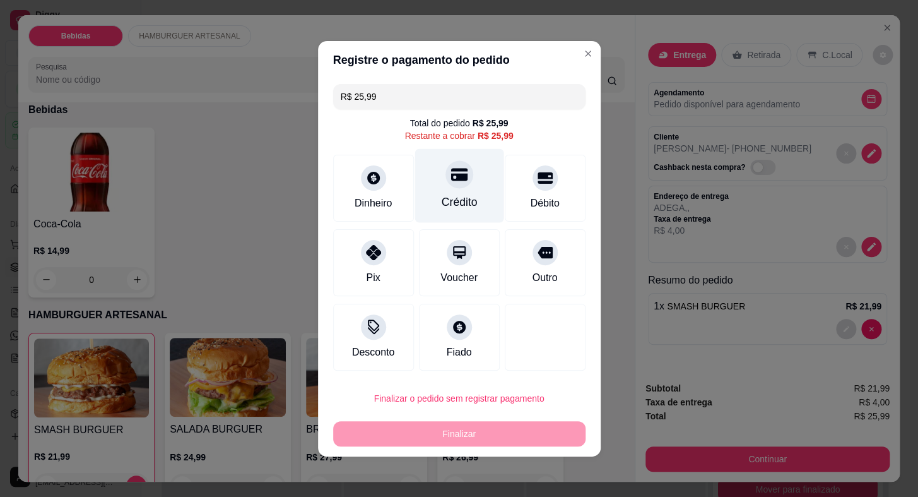
click at [444, 187] on div "Crédito" at bounding box center [459, 185] width 89 height 74
type input "R$ 0,00"
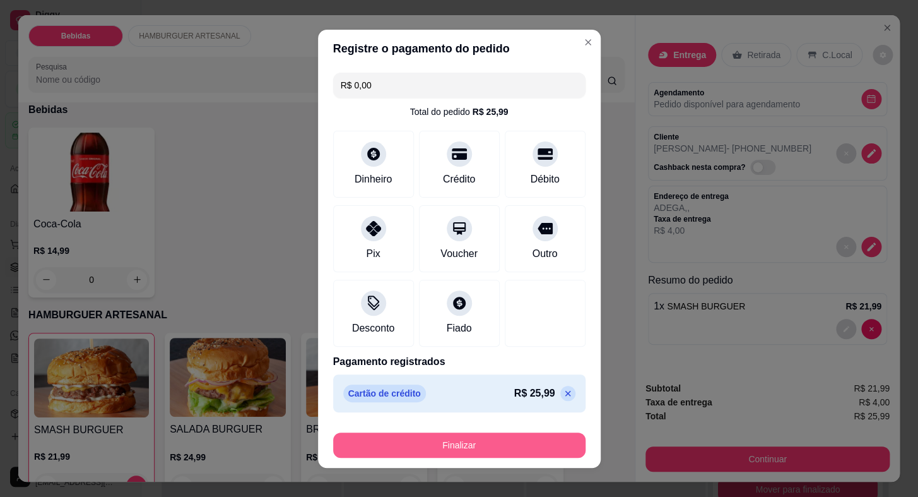
click at [452, 448] on button "Finalizar" at bounding box center [459, 444] width 252 height 25
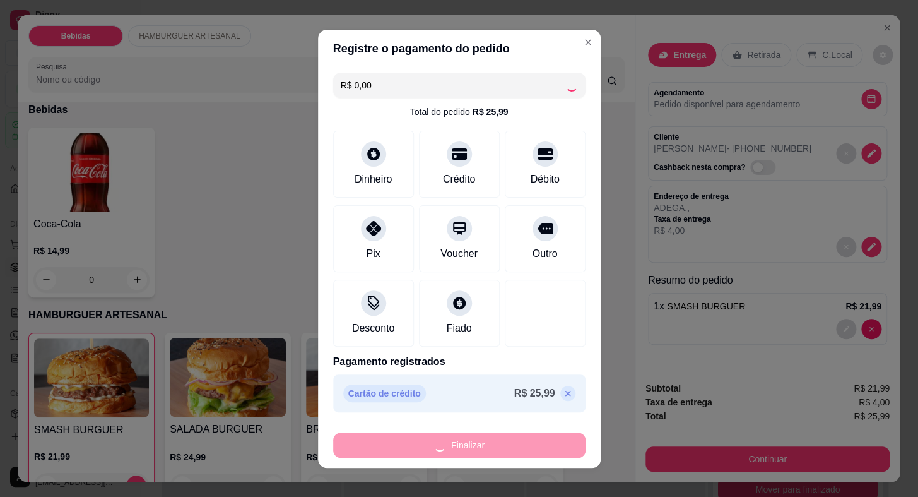
type input "0"
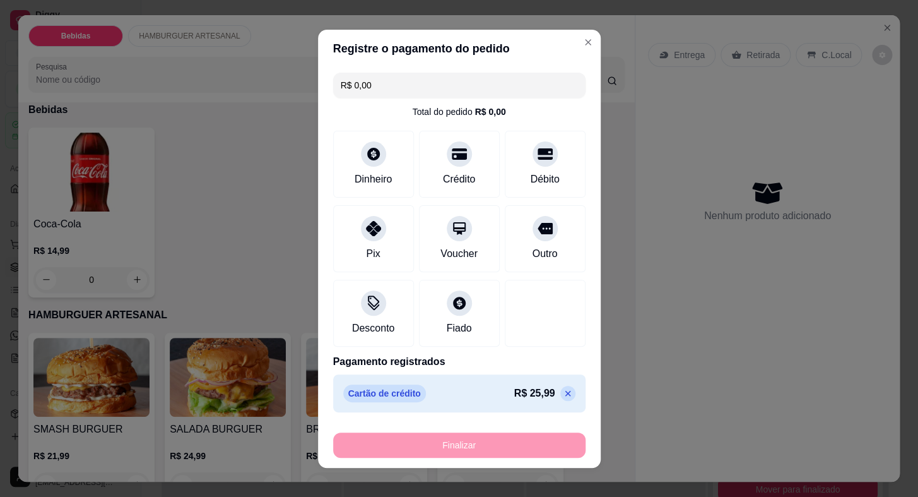
type input "-R$ 25,99"
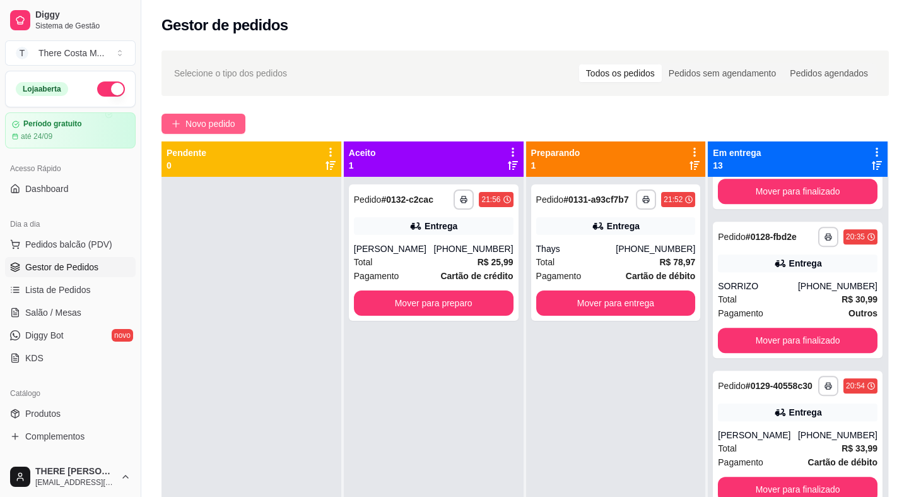
click at [220, 122] on span "Novo pedido" at bounding box center [211, 124] width 50 height 14
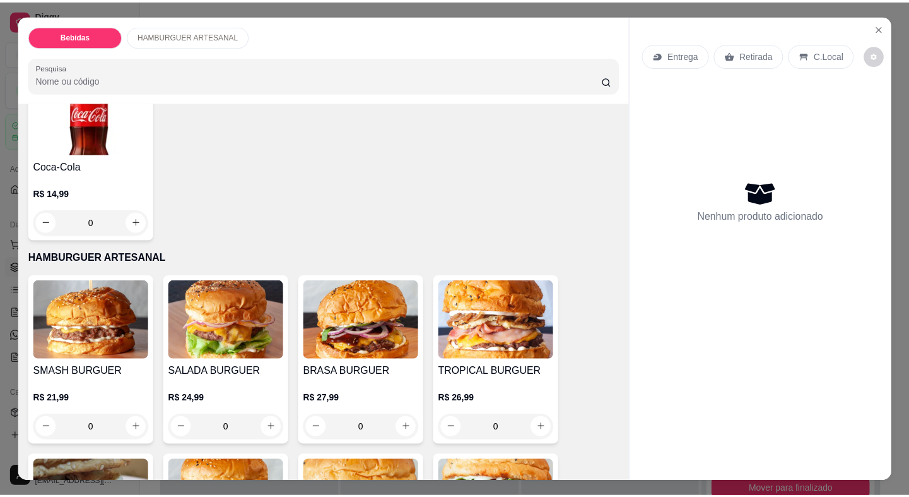
scroll to position [172, 0]
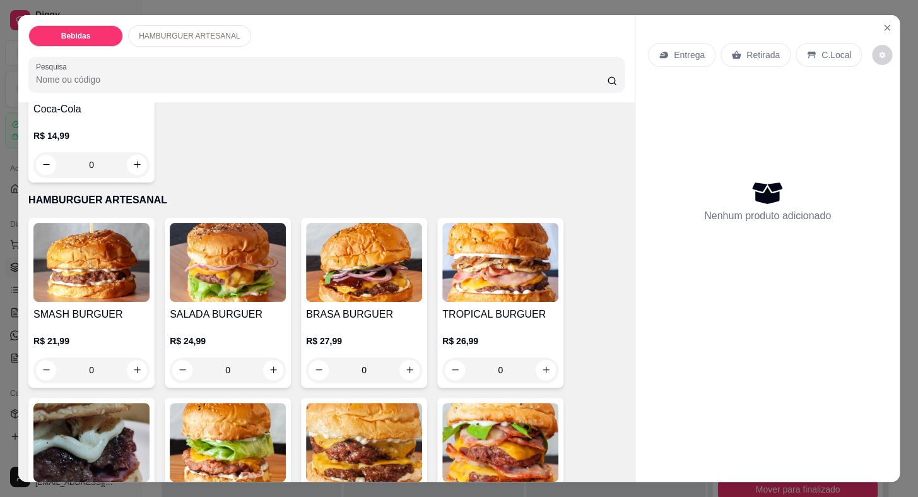
click at [502, 285] on img at bounding box center [500, 262] width 116 height 79
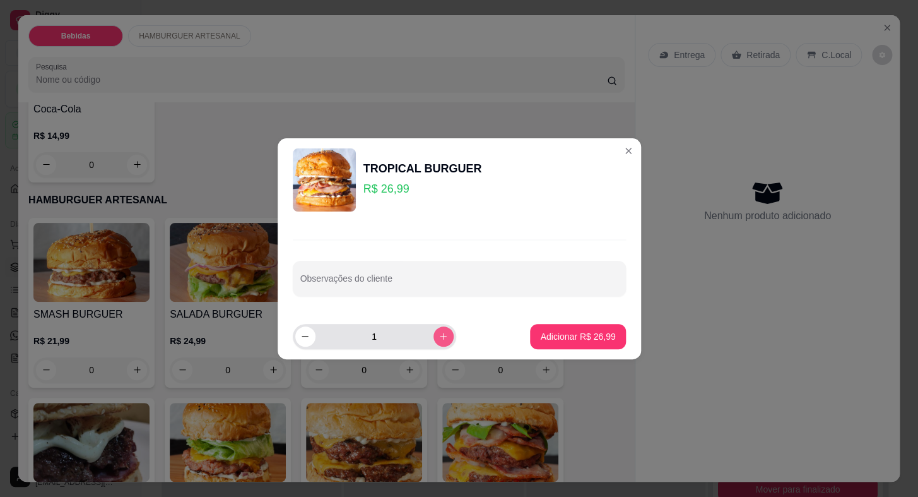
click at [434, 333] on button "increase-product-quantity" at bounding box center [444, 336] width 20 height 20
type input "2"
click at [588, 335] on p "Adicionar R$ 53,98" at bounding box center [577, 336] width 75 height 13
type input "2"
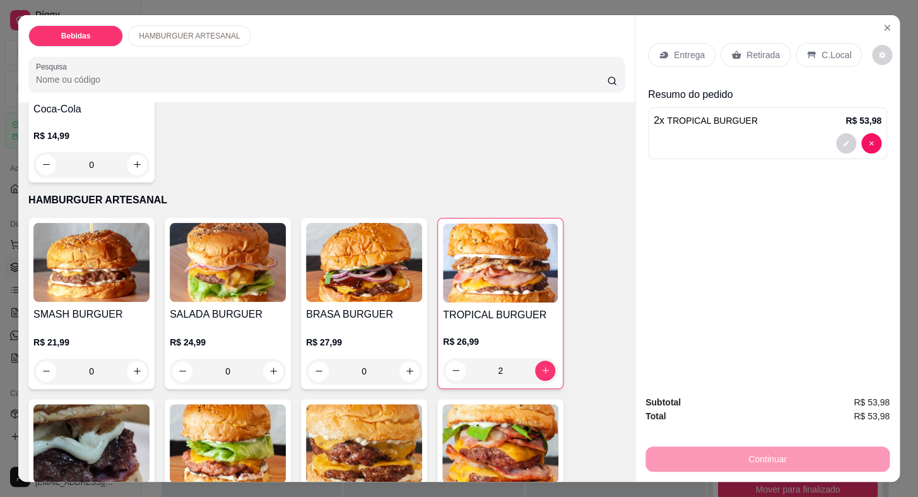
click at [695, 49] on p "Entrega" at bounding box center [689, 55] width 31 height 13
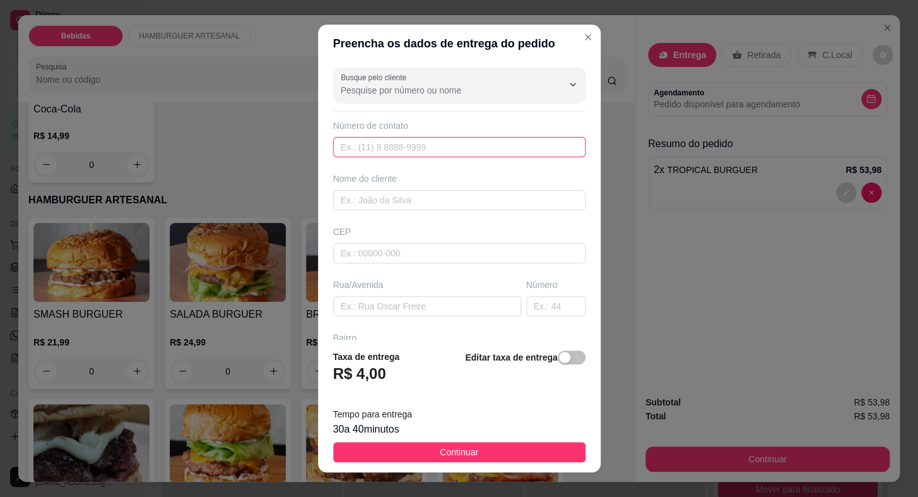
click at [382, 151] on input "text" at bounding box center [459, 147] width 252 height 20
paste input "[PHONE_NUMBER]"
type input "[PHONE_NUMBER]"
click at [381, 190] on input "text" at bounding box center [459, 200] width 252 height 20
type input "RIAN"
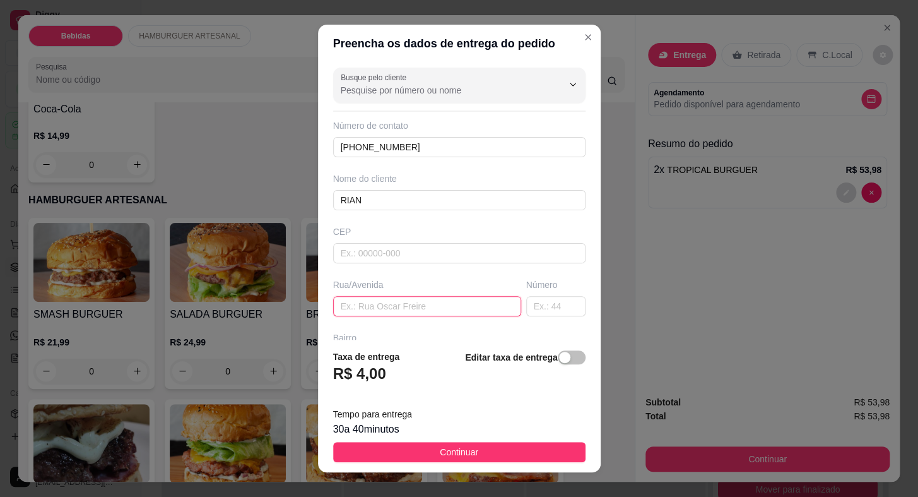
click at [355, 300] on input "text" at bounding box center [427, 306] width 188 height 20
click at [346, 307] on input "text" at bounding box center [427, 306] width 188 height 20
paste input "coronel [PERSON_NAME]"
click at [344, 305] on input "coronel [PERSON_NAME]" at bounding box center [427, 306] width 188 height 20
click at [371, 302] on input "Coronel [PERSON_NAME]" at bounding box center [427, 306] width 188 height 20
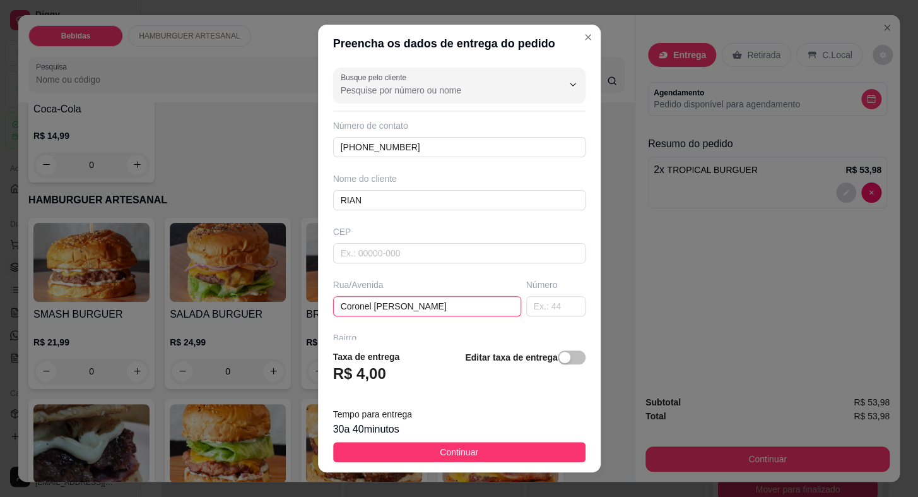
click at [375, 302] on input "Coronel [PERSON_NAME]" at bounding box center [427, 306] width 188 height 20
click at [396, 304] on input "Coronel [PERSON_NAME]" at bounding box center [427, 306] width 188 height 20
click at [429, 303] on input "Coronel [PERSON_NAME]" at bounding box center [427, 306] width 188 height 20
type input "Coronel [PERSON_NAME]"
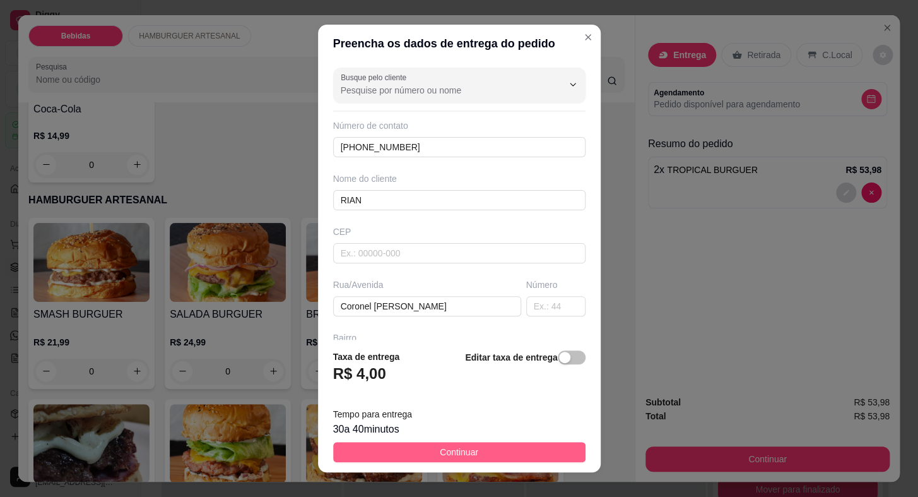
click at [459, 452] on span "Continuar" at bounding box center [459, 452] width 38 height 14
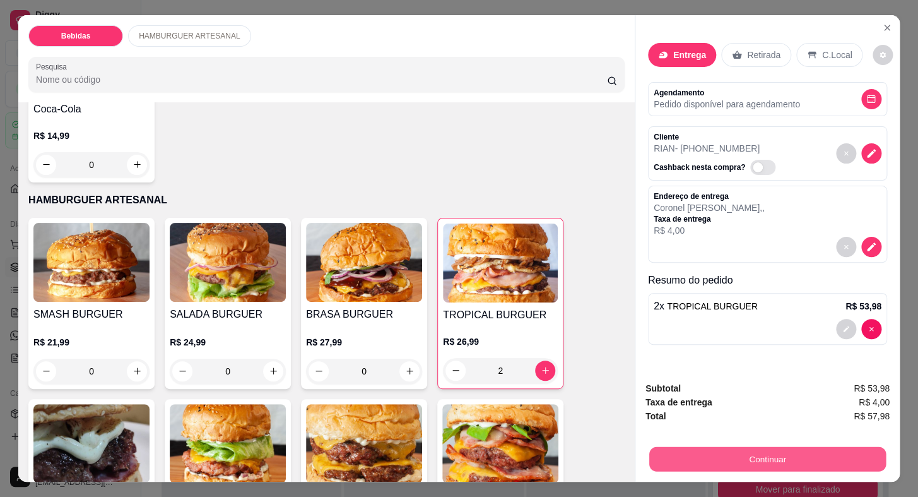
click at [745, 448] on button "Continuar" at bounding box center [767, 459] width 237 height 25
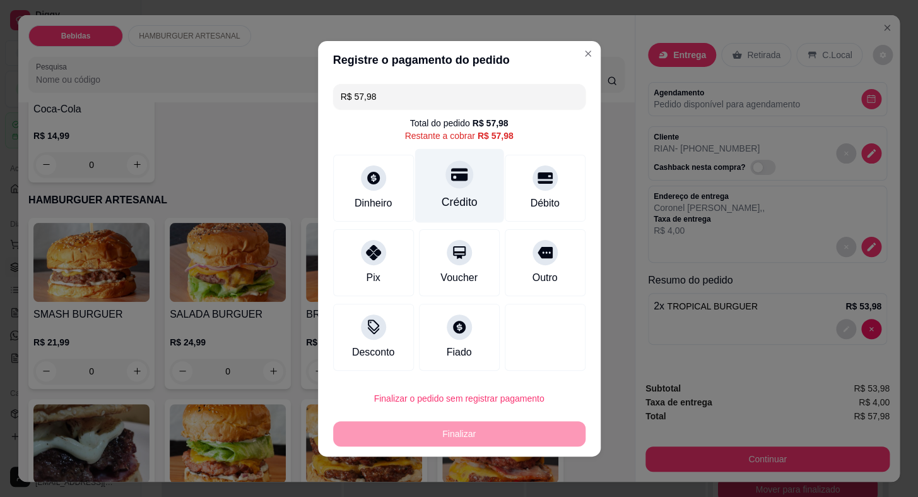
click at [461, 175] on icon at bounding box center [459, 174] width 16 height 13
type input "R$ 0,00"
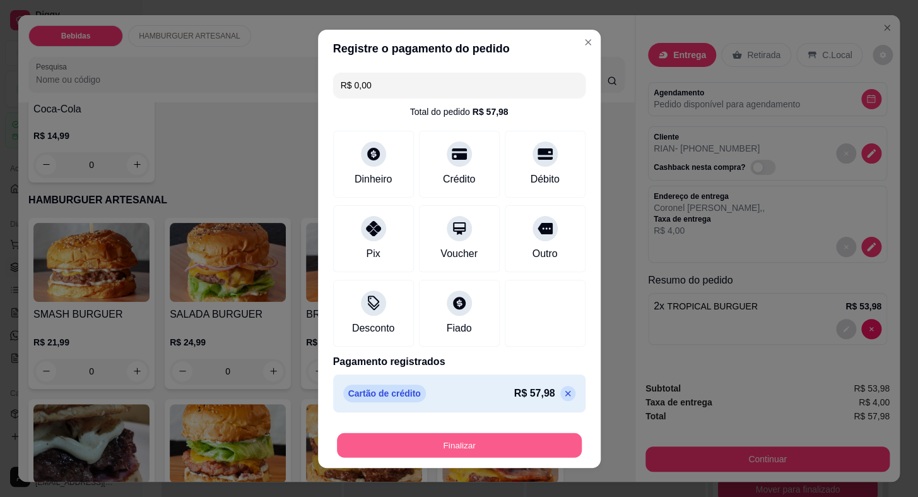
click at [516, 442] on button "Finalizar" at bounding box center [459, 444] width 245 height 25
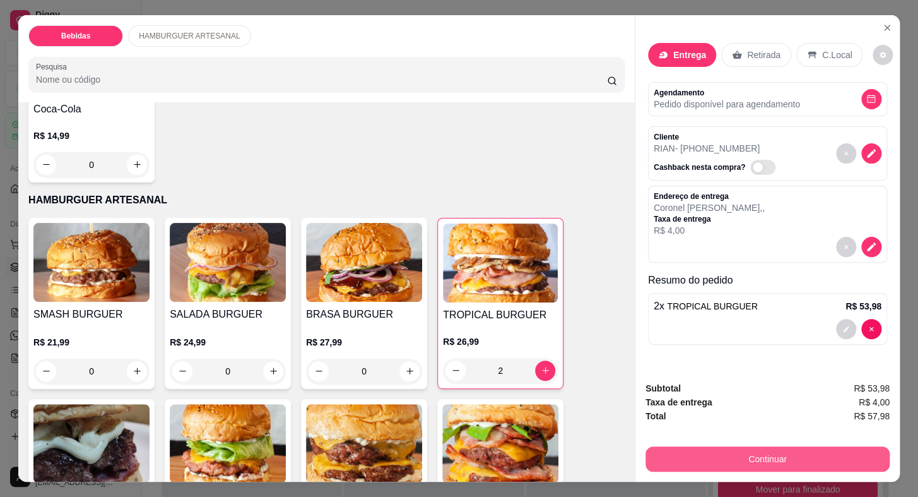
type input "0"
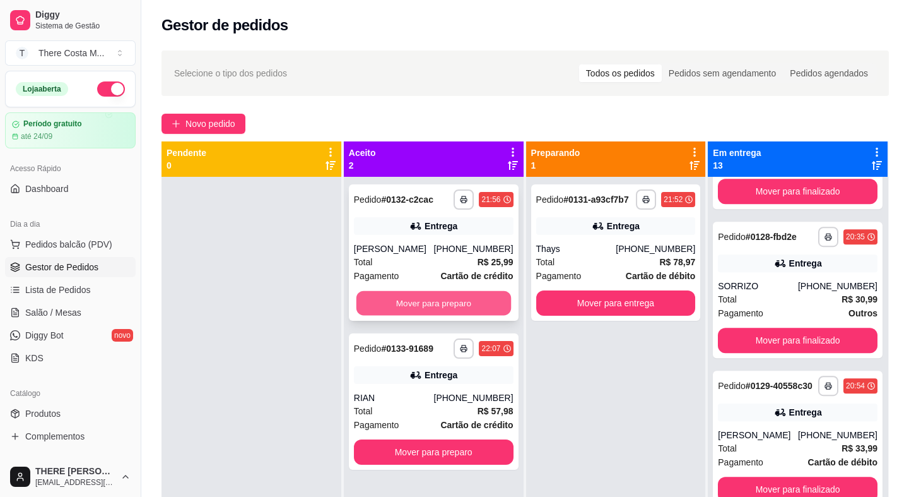
click at [437, 296] on button "Mover para preparo" at bounding box center [434, 303] width 155 height 25
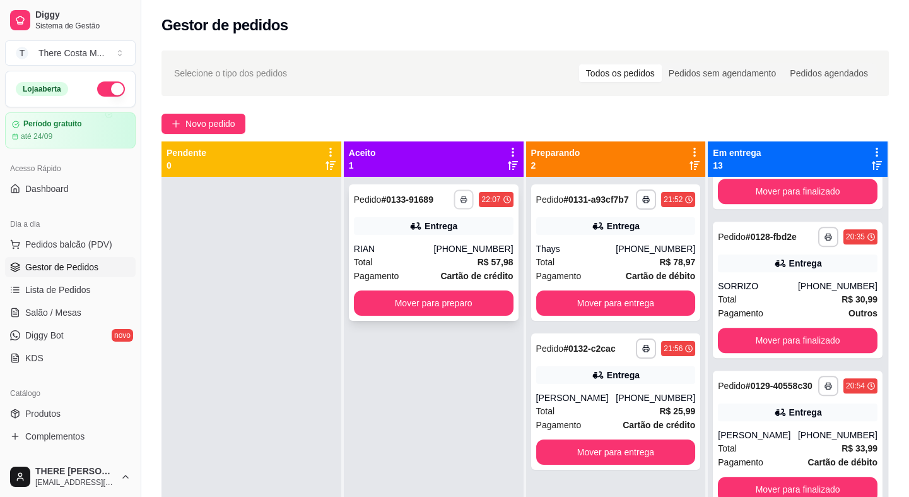
click at [463, 199] on icon "button" at bounding box center [464, 200] width 6 height 3
click at [426, 242] on button "IMPRESSORA" at bounding box center [426, 244] width 88 height 20
click at [639, 206] on button "button" at bounding box center [646, 199] width 20 height 20
click at [600, 240] on button "IMPRESSORA" at bounding box center [606, 244] width 88 height 20
click at [459, 204] on button "button" at bounding box center [464, 199] width 20 height 20
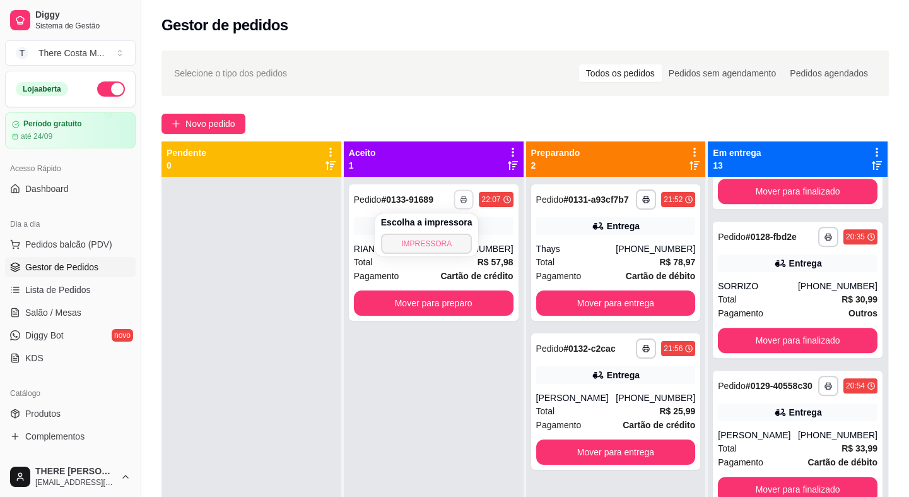
click at [427, 237] on button "IMPRESSORA" at bounding box center [427, 244] width 92 height 20
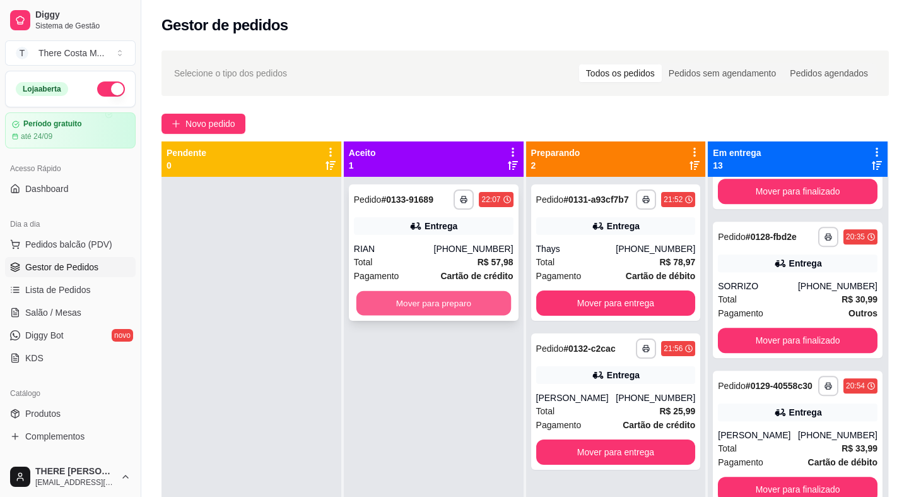
click at [415, 305] on button "Mover para preparo" at bounding box center [434, 303] width 155 height 25
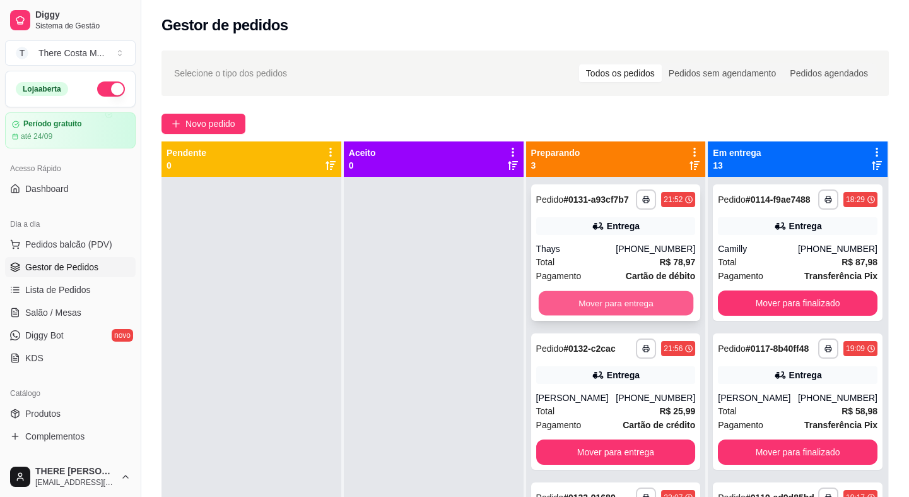
click at [608, 305] on button "Mover para entrega" at bounding box center [615, 303] width 155 height 25
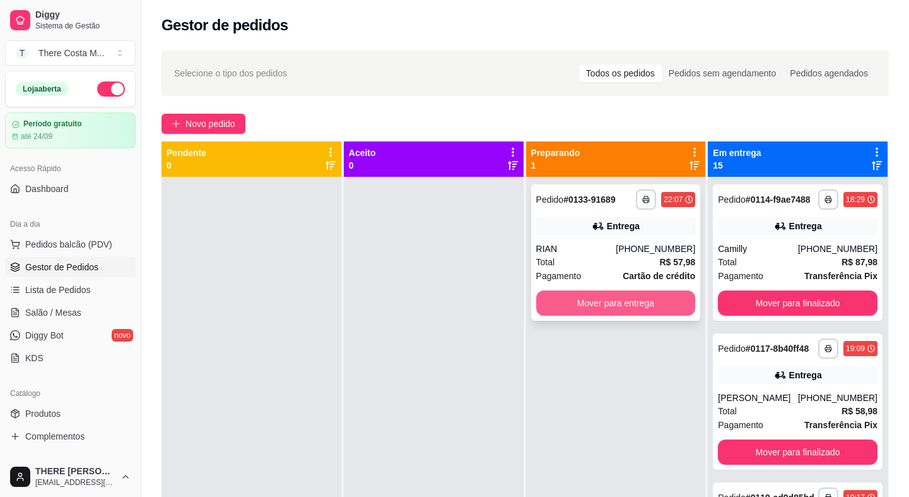
click at [608, 305] on button "Mover para entrega" at bounding box center [616, 302] width 160 height 25
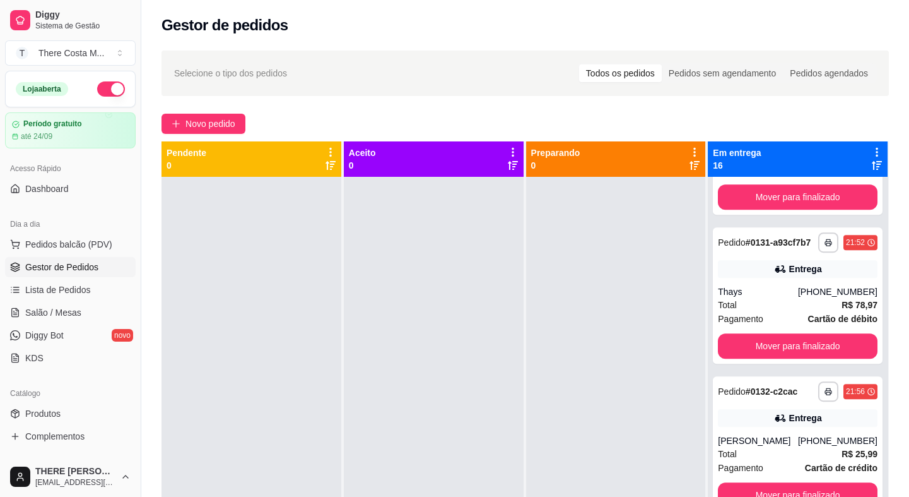
scroll to position [1989, 0]
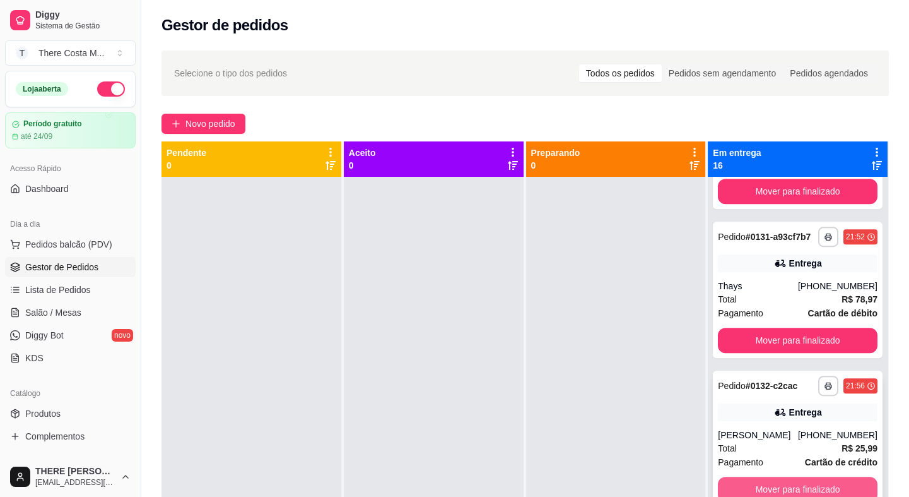
click at [794, 490] on button "Mover para finalizado" at bounding box center [798, 488] width 160 height 25
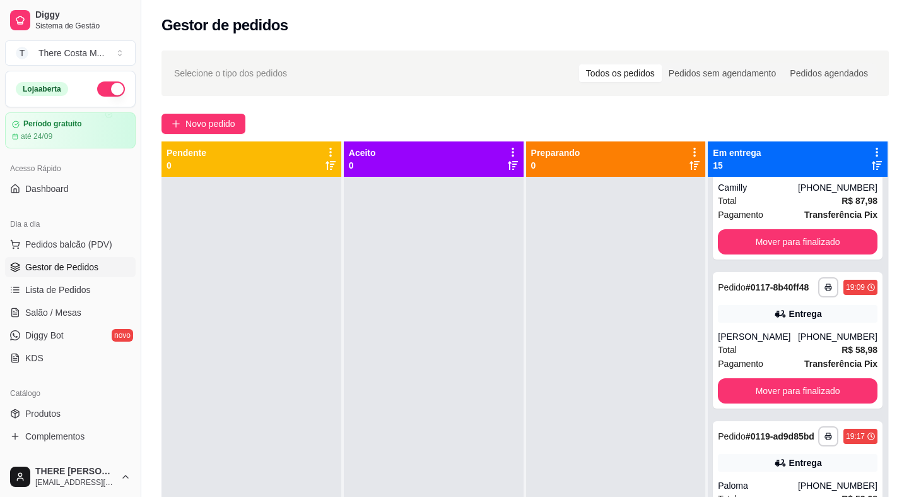
scroll to position [0, 0]
